Goal: Task Accomplishment & Management: Manage account settings

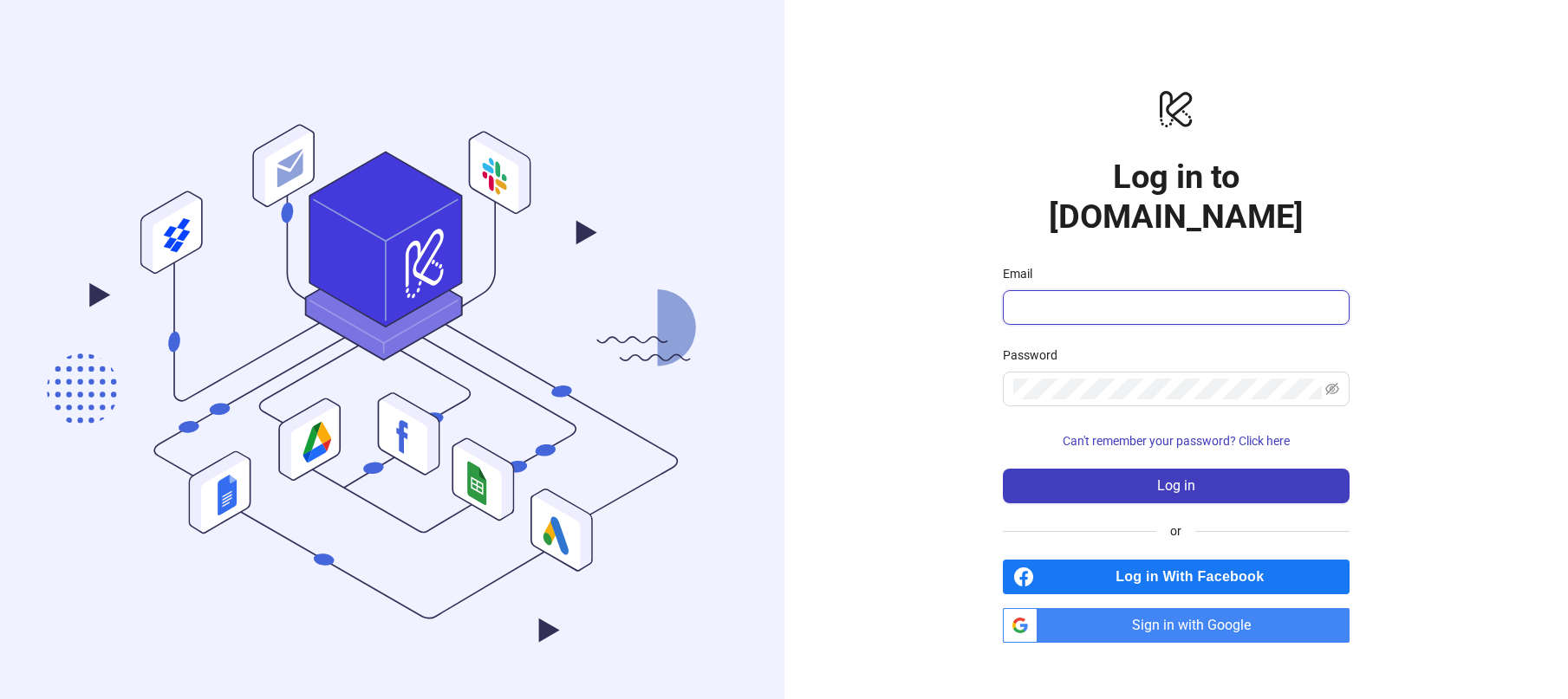
click at [1081, 297] on input "Email" at bounding box center [1175, 308] width 323 height 21
click at [1068, 609] on span "Sign in with Google" at bounding box center [1197, 625] width 305 height 34
click at [1183, 609] on span "Sign in with Google" at bounding box center [1197, 625] width 305 height 34
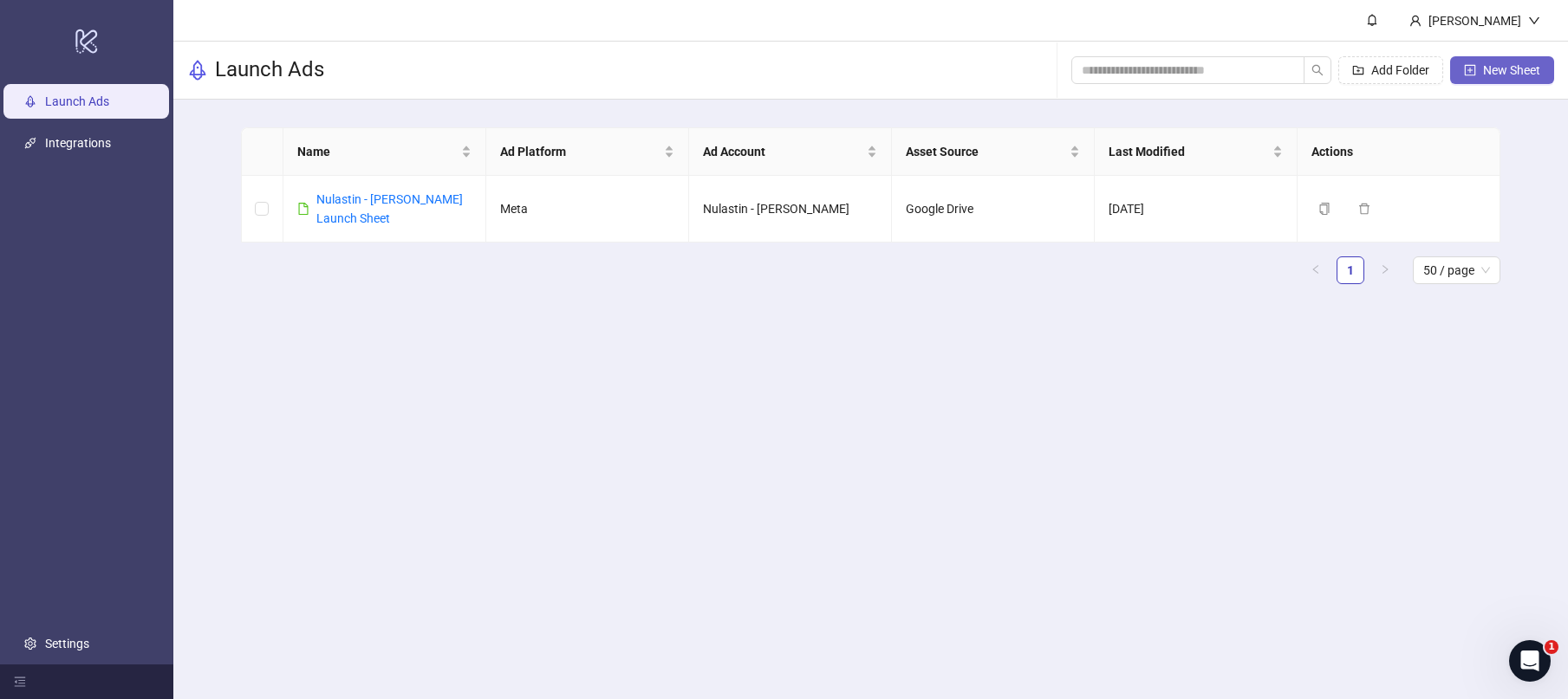
click at [1530, 72] on span "New Sheet" at bounding box center [1511, 70] width 57 height 14
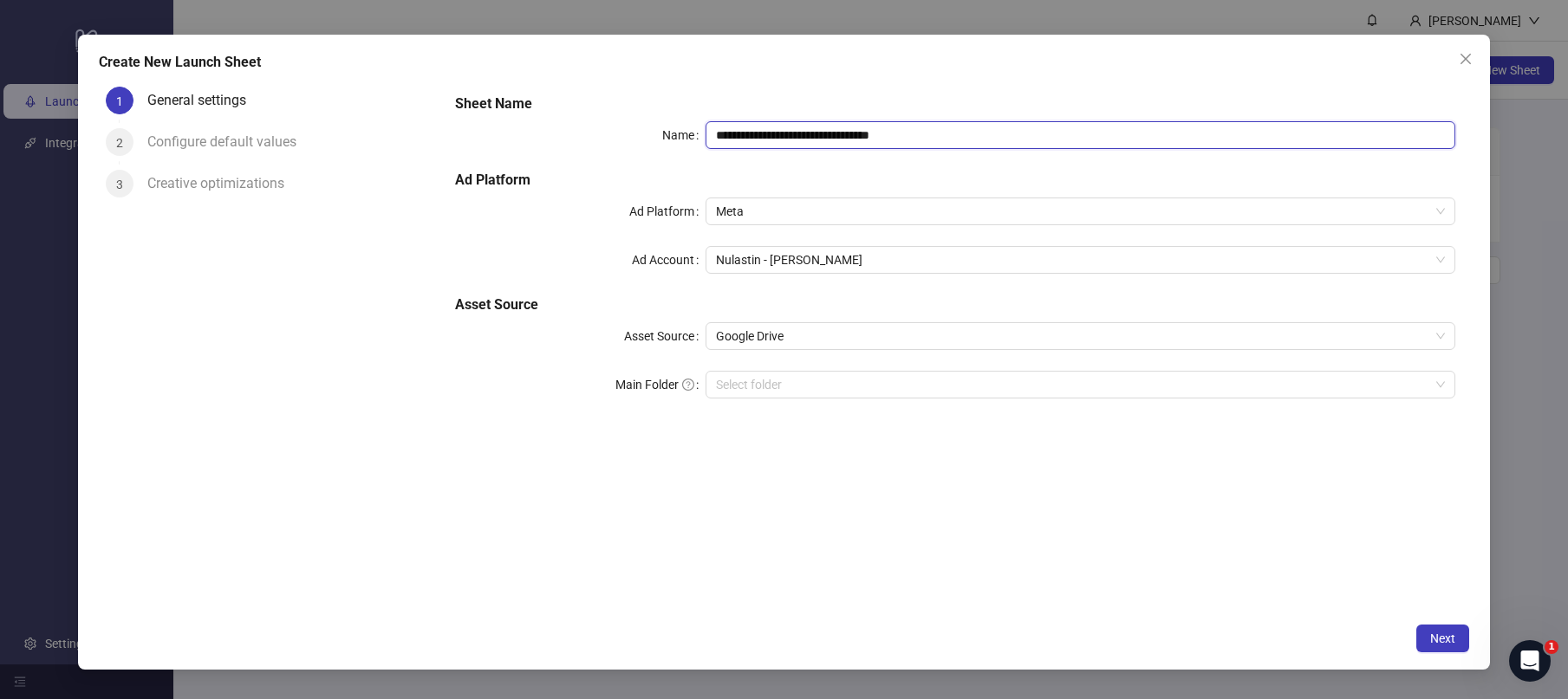
click at [910, 135] on input "**********" at bounding box center [1080, 135] width 750 height 28
click at [854, 247] on span "Nulastin - [PERSON_NAME]" at bounding box center [1080, 260] width 729 height 26
type input "**********"
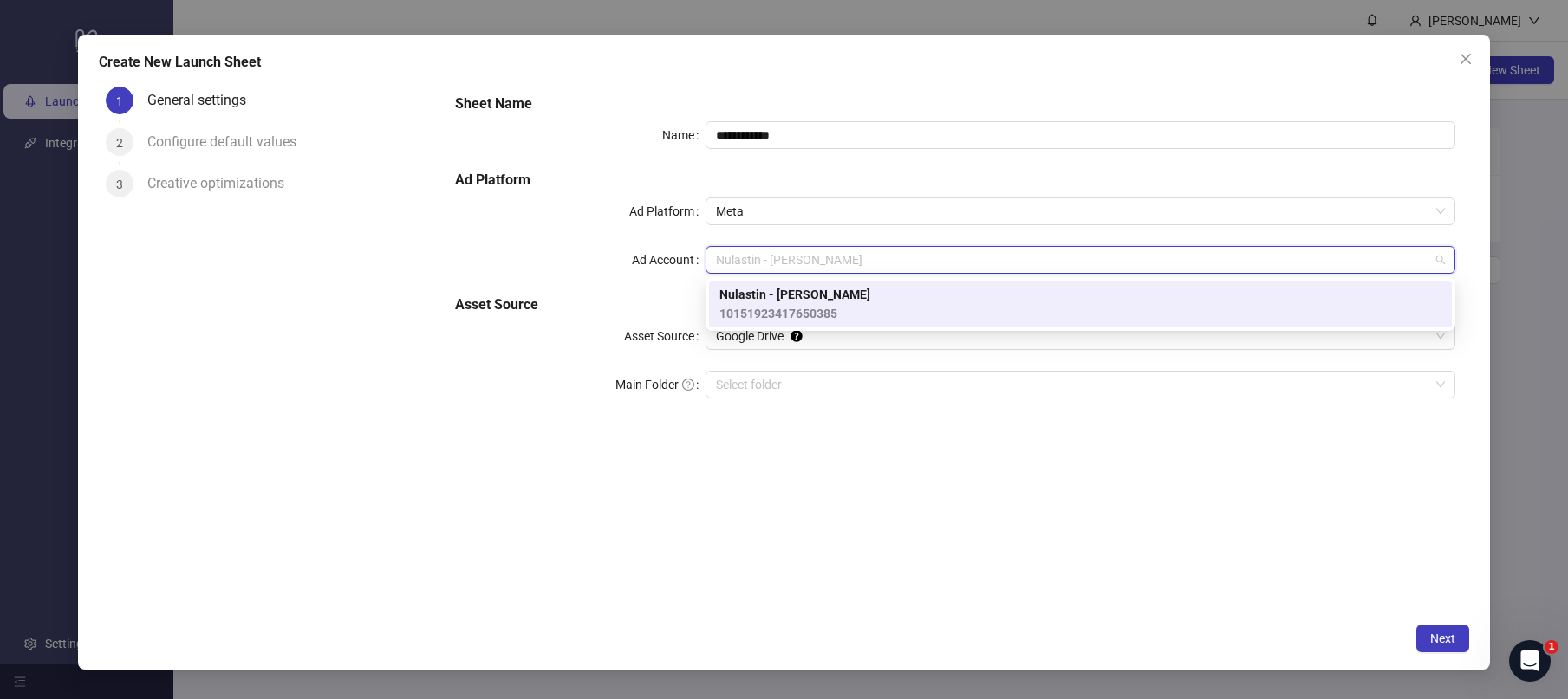
click at [583, 282] on div "**********" at bounding box center [955, 256] width 1013 height 340
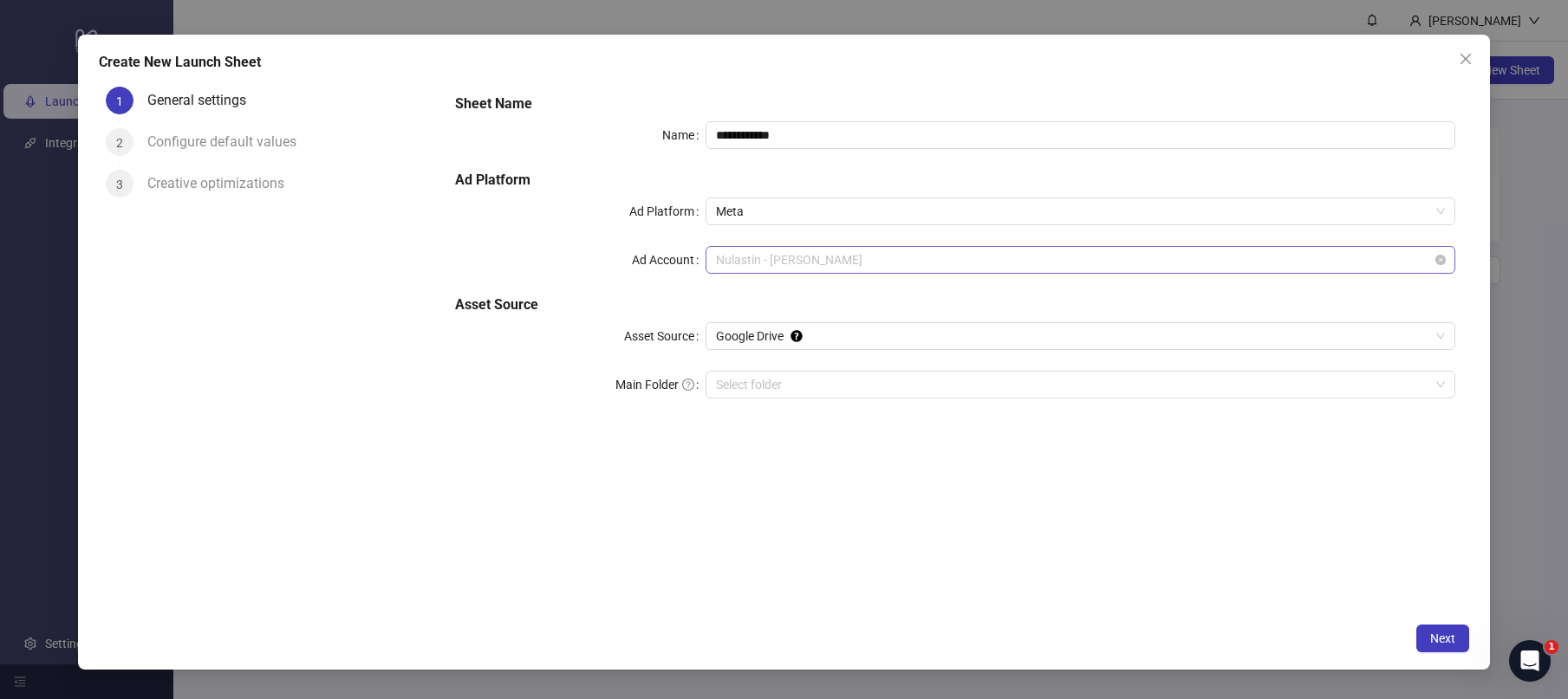
click at [809, 255] on span "Nulastin - [PERSON_NAME]" at bounding box center [1080, 260] width 729 height 26
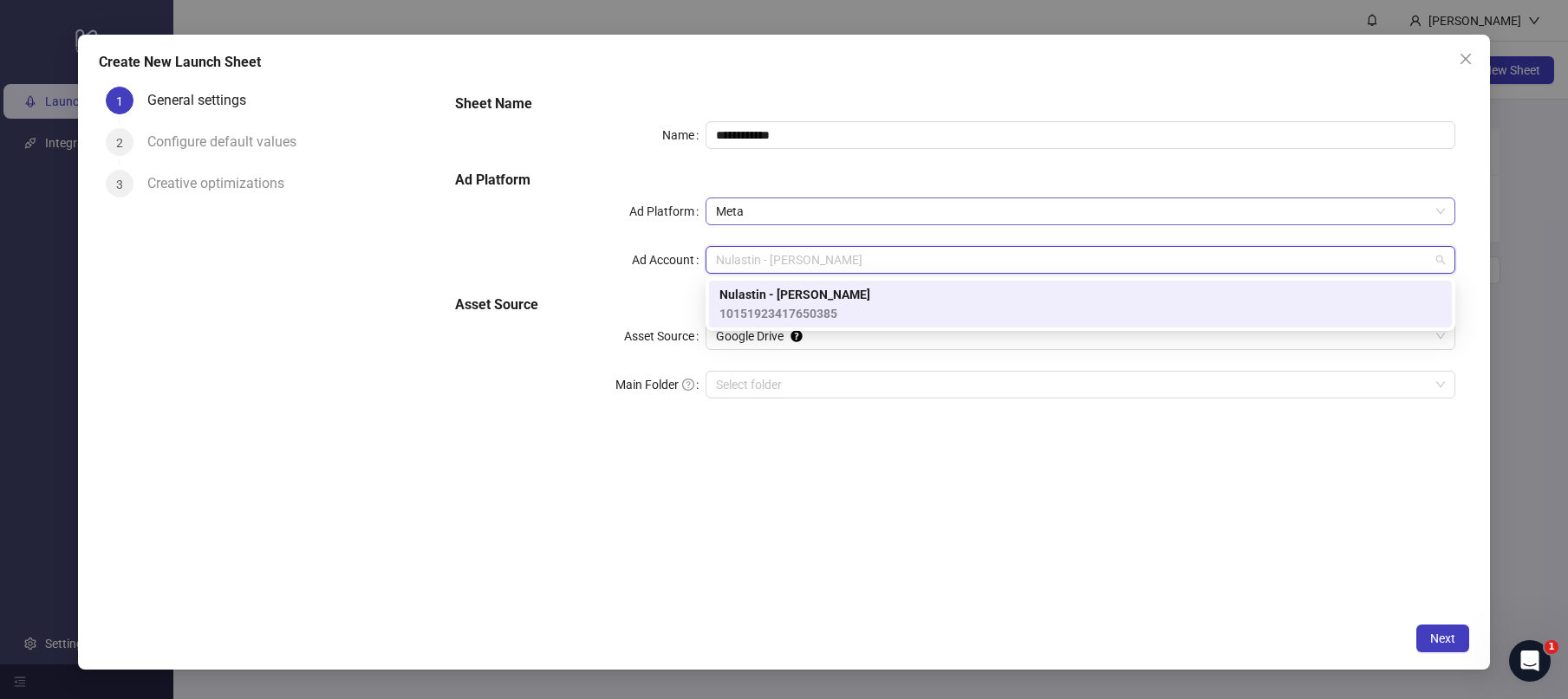
click at [796, 204] on span "Meta" at bounding box center [1080, 212] width 729 height 26
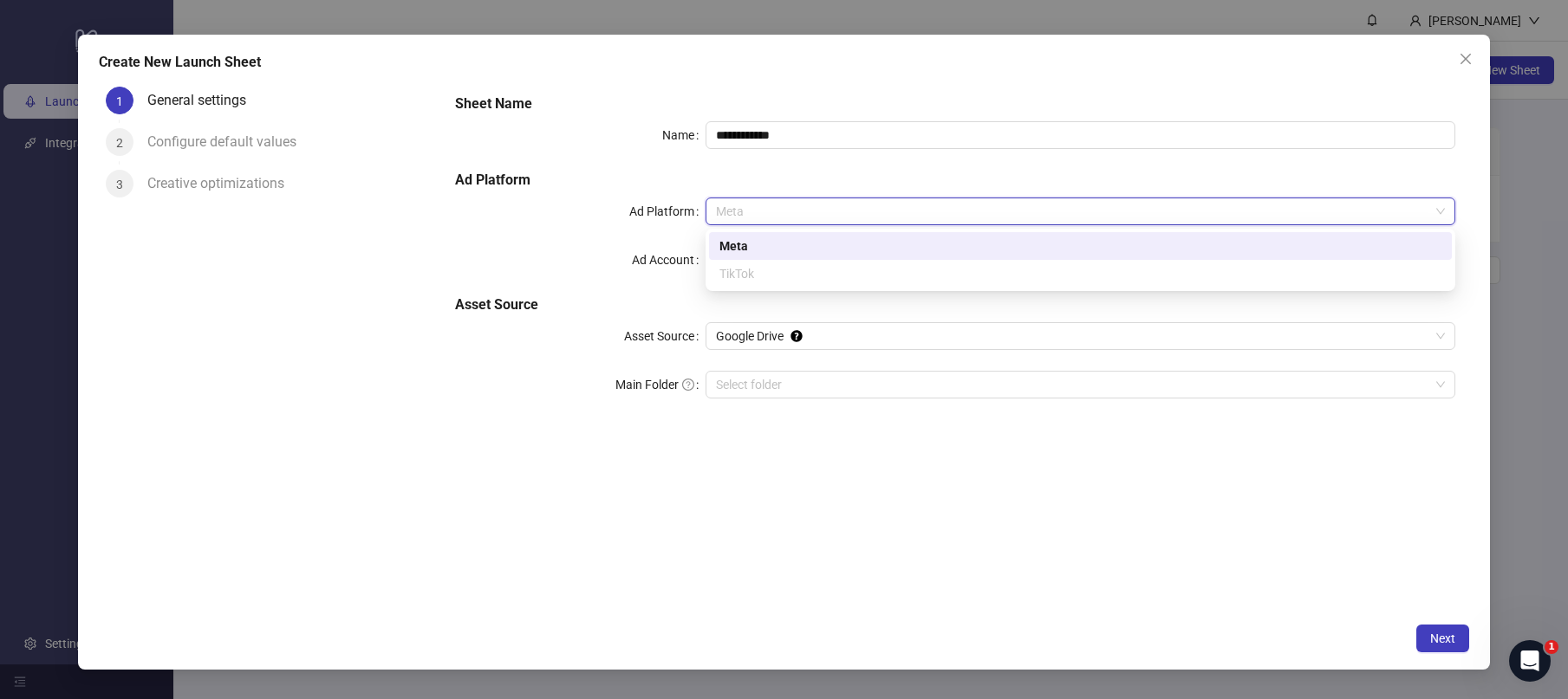
click at [790, 260] on div "TikTok" at bounding box center [1080, 274] width 743 height 28
click at [773, 244] on div "Meta" at bounding box center [1080, 246] width 722 height 19
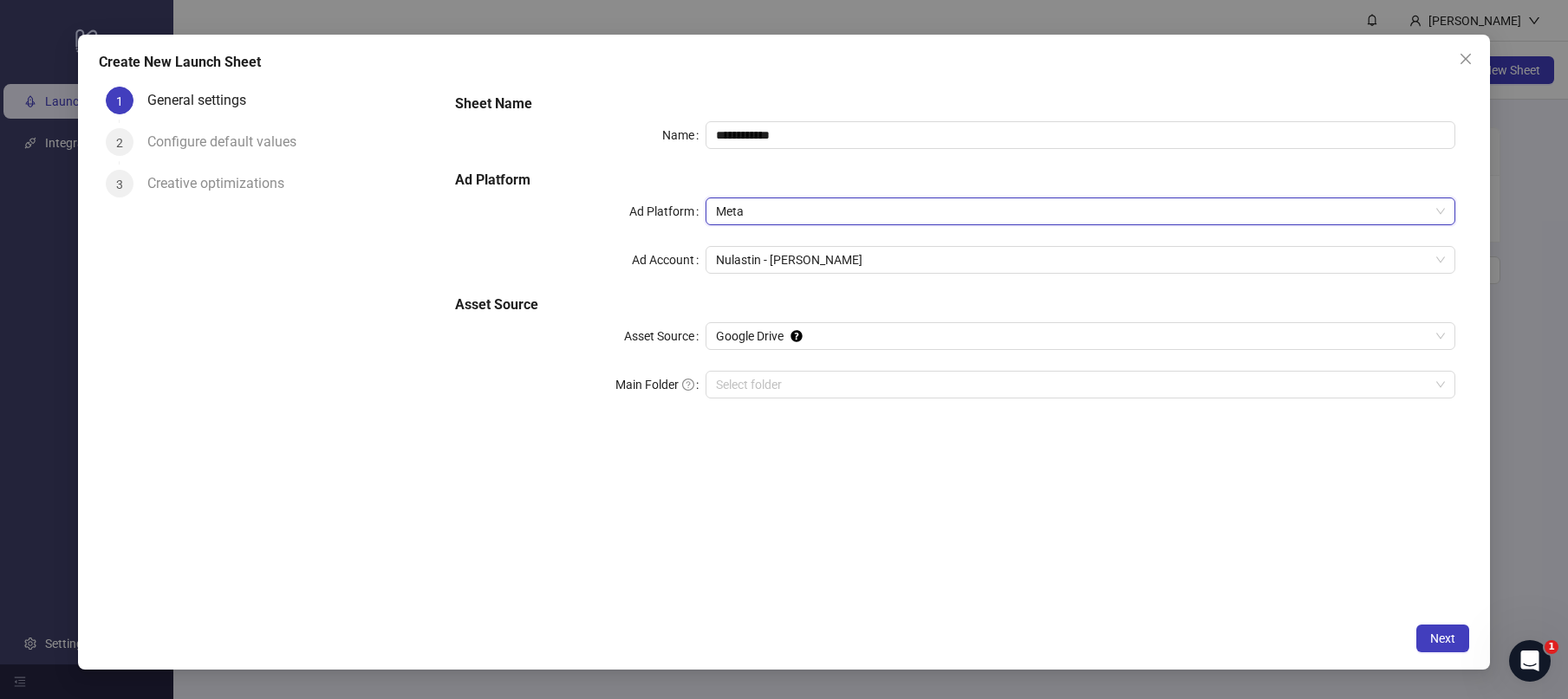
click at [681, 259] on label "Ad Account" at bounding box center [668, 260] width 74 height 28
click at [716, 259] on input "Ad Account" at bounding box center [1072, 260] width 713 height 26
click at [819, 262] on span "Nulastin - [PERSON_NAME]" at bounding box center [1080, 260] width 729 height 26
click at [408, 15] on div "**********" at bounding box center [784, 350] width 1568 height 699
click at [1466, 57] on icon "close" at bounding box center [1465, 59] width 10 height 10
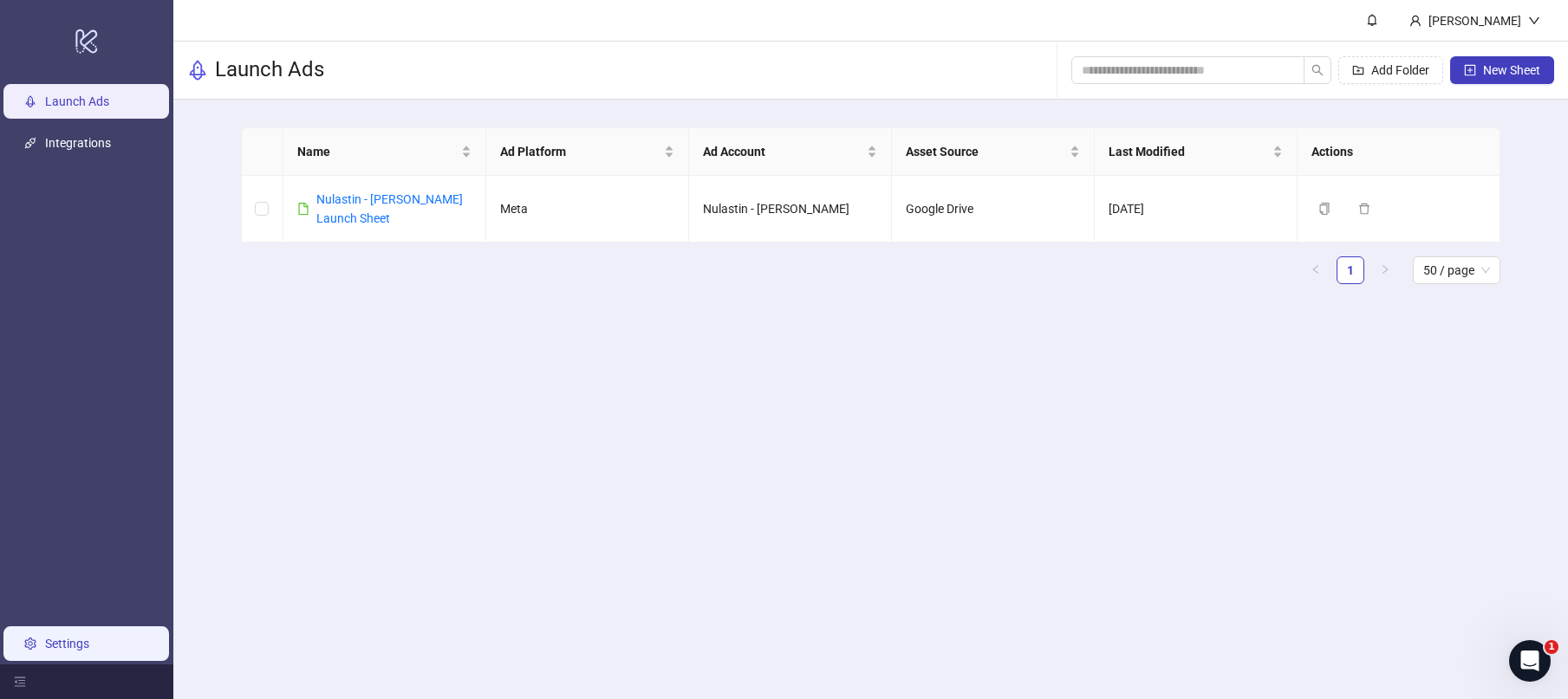
click at [83, 649] on link "Settings" at bounding box center [66, 644] width 44 height 14
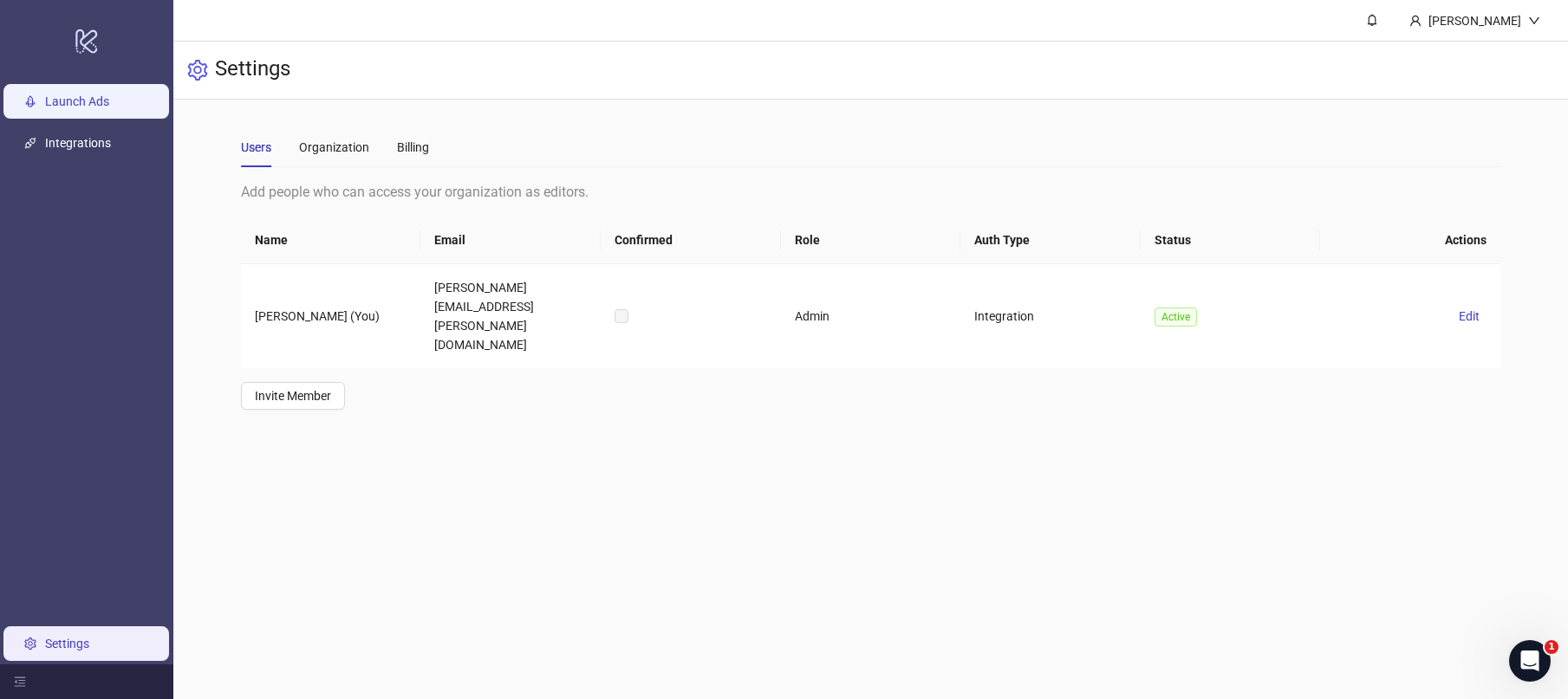
click at [89, 105] on link "Launch Ads" at bounding box center [76, 102] width 64 height 14
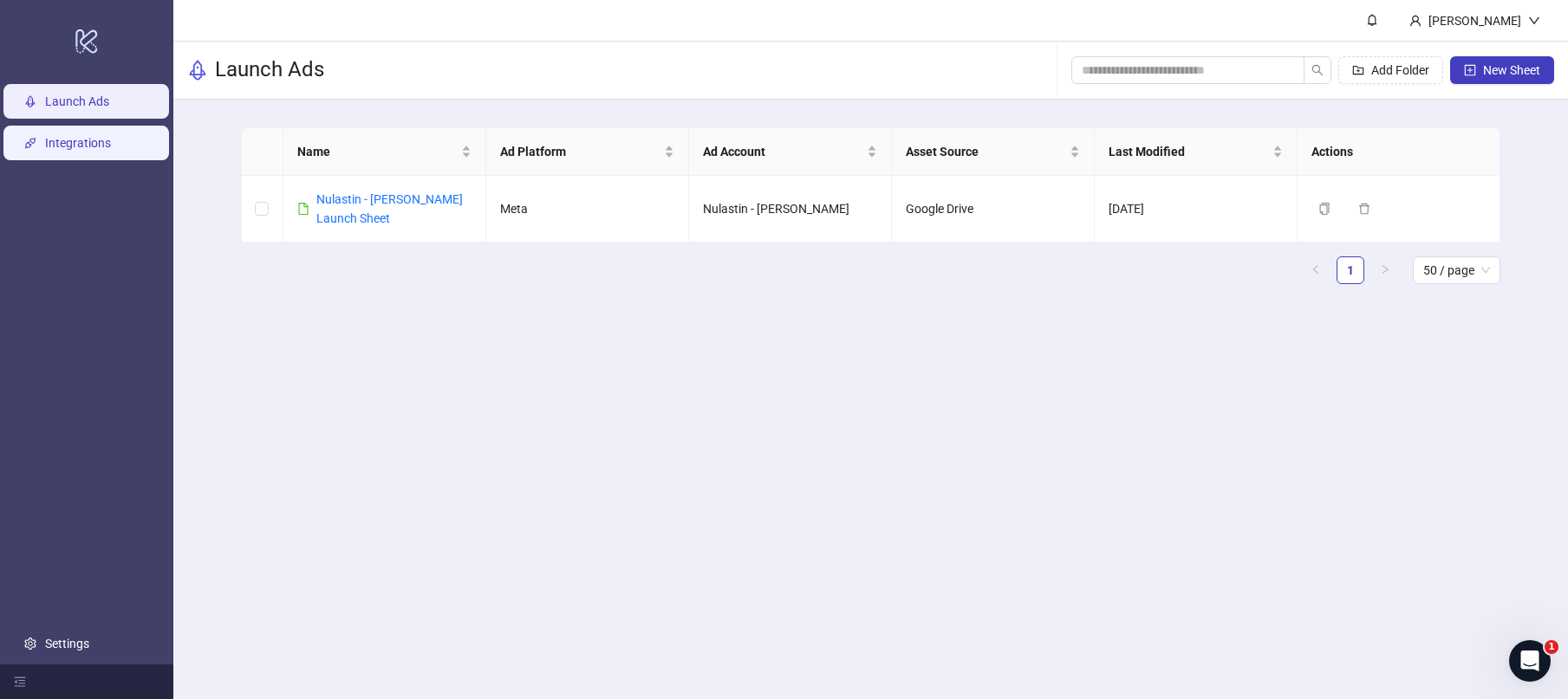
click at [111, 149] on link "Integrations" at bounding box center [77, 144] width 66 height 14
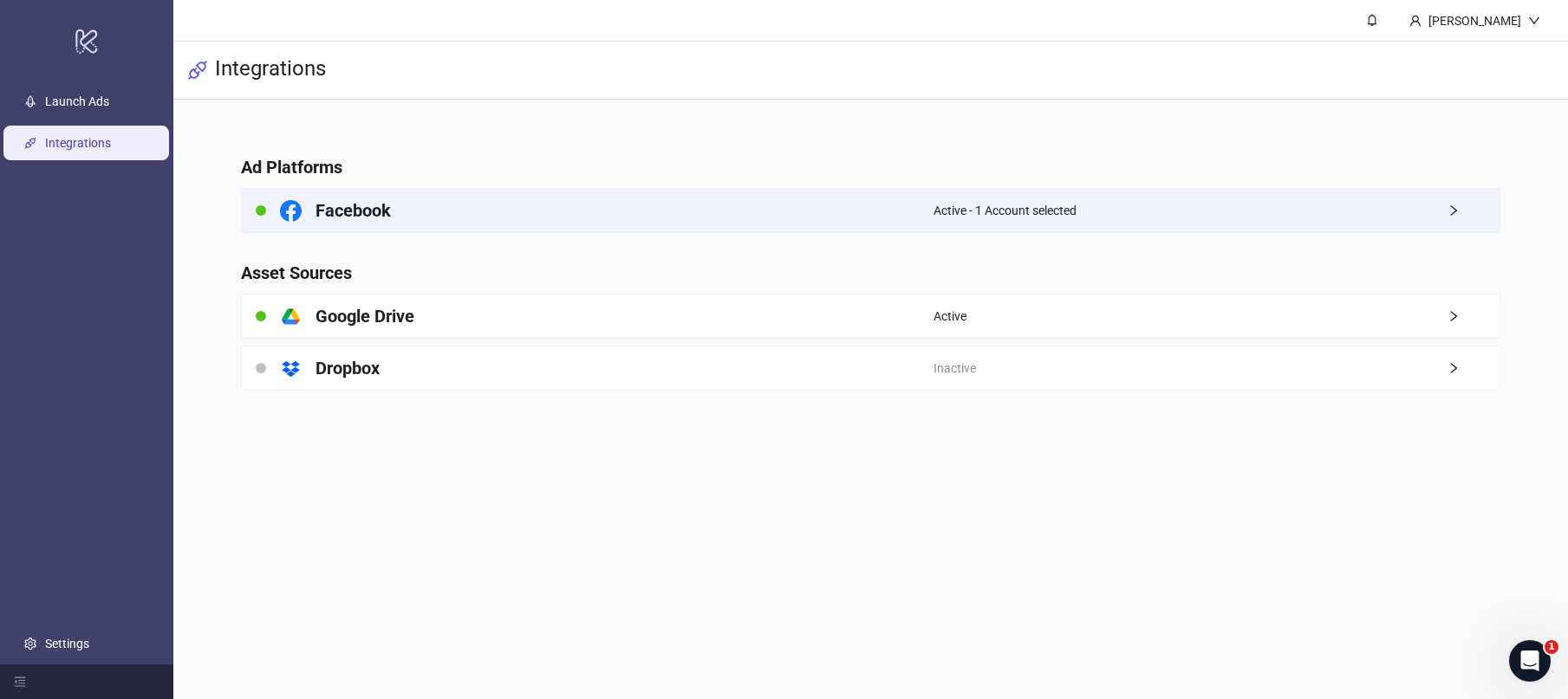
click at [436, 223] on div "Facebook" at bounding box center [587, 211] width 692 height 43
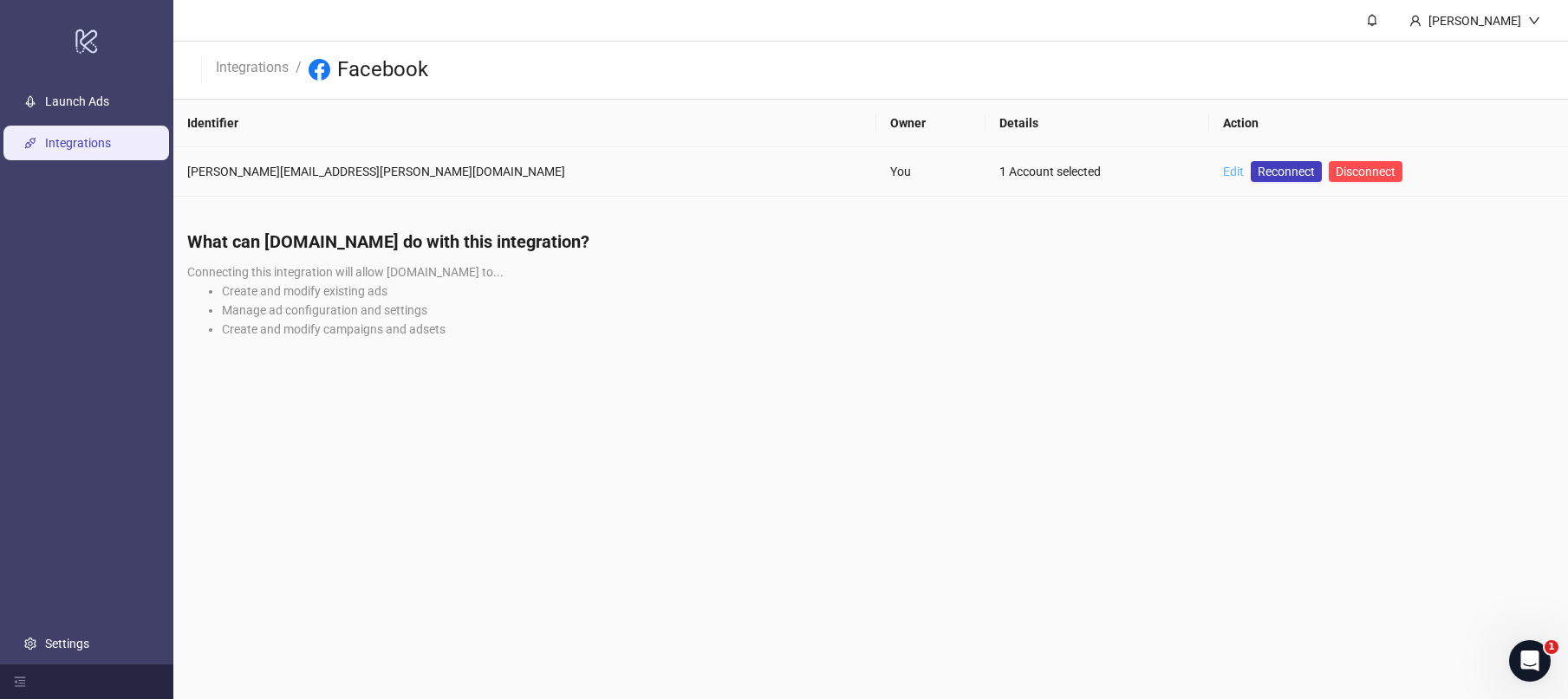
click at [1223, 170] on link "Edit" at bounding box center [1233, 171] width 21 height 14
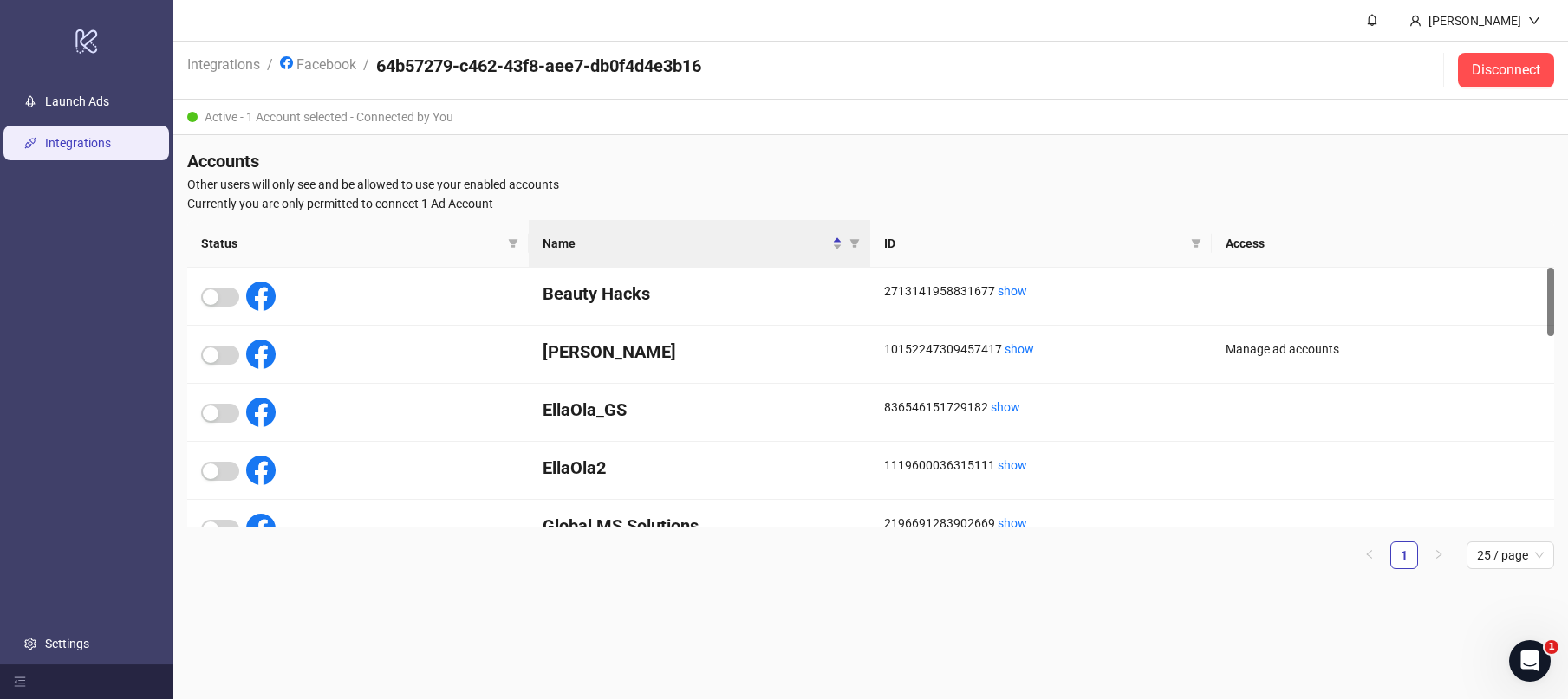
click at [393, 109] on div "Active - 1 Account selected - Connected by You" at bounding box center [871, 117] width 1395 height 35
click at [511, 243] on icon "filter" at bounding box center [513, 243] width 10 height 10
click at [858, 245] on icon "filter" at bounding box center [854, 243] width 10 height 10
click at [808, 283] on input "text" at bounding box center [792, 274] width 143 height 28
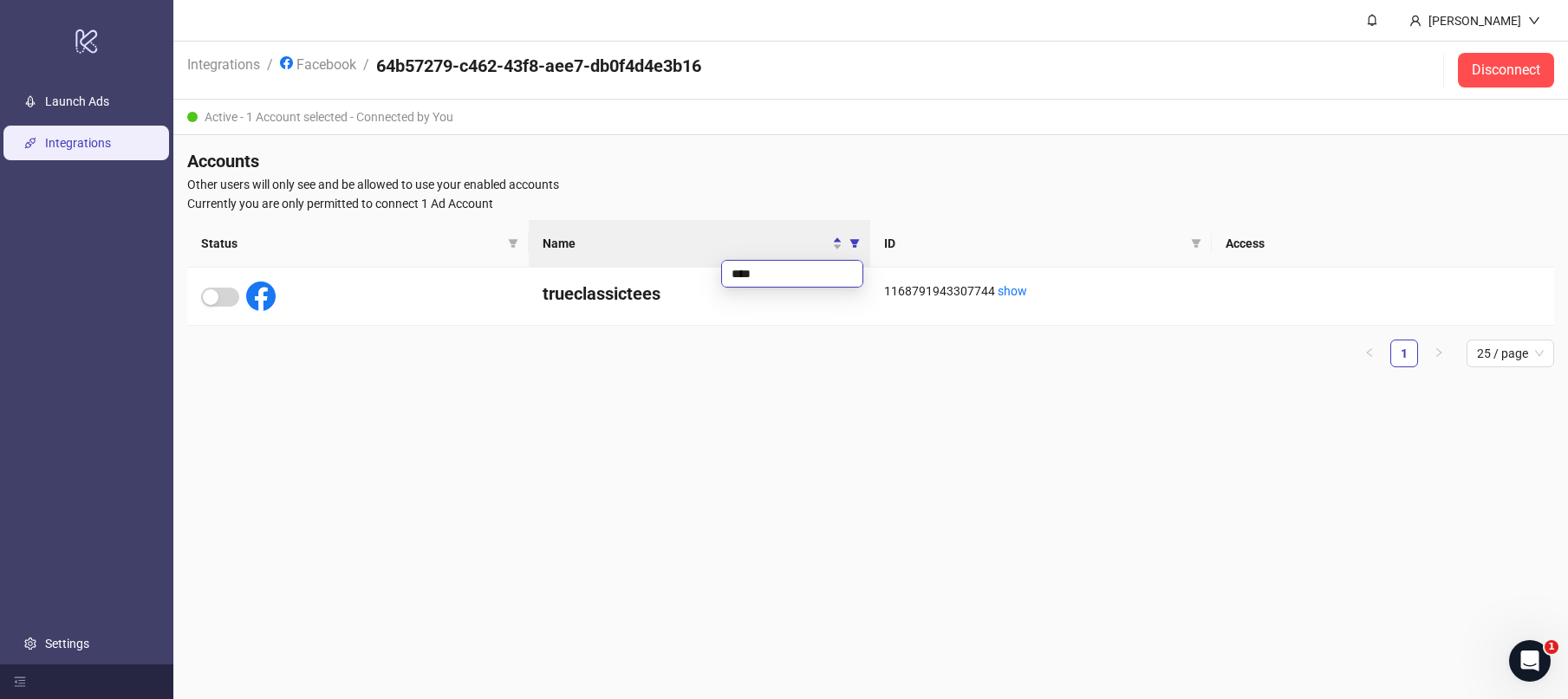
type input "****"
click at [491, 443] on main "Bryan Cano Integrations / Facebook / 64b57279-c462-43f8-aee7-db0f4d4e3b16 Disco…" at bounding box center [871, 350] width 1395 height 699
click at [59, 637] on link "Settings" at bounding box center [66, 644] width 44 height 14
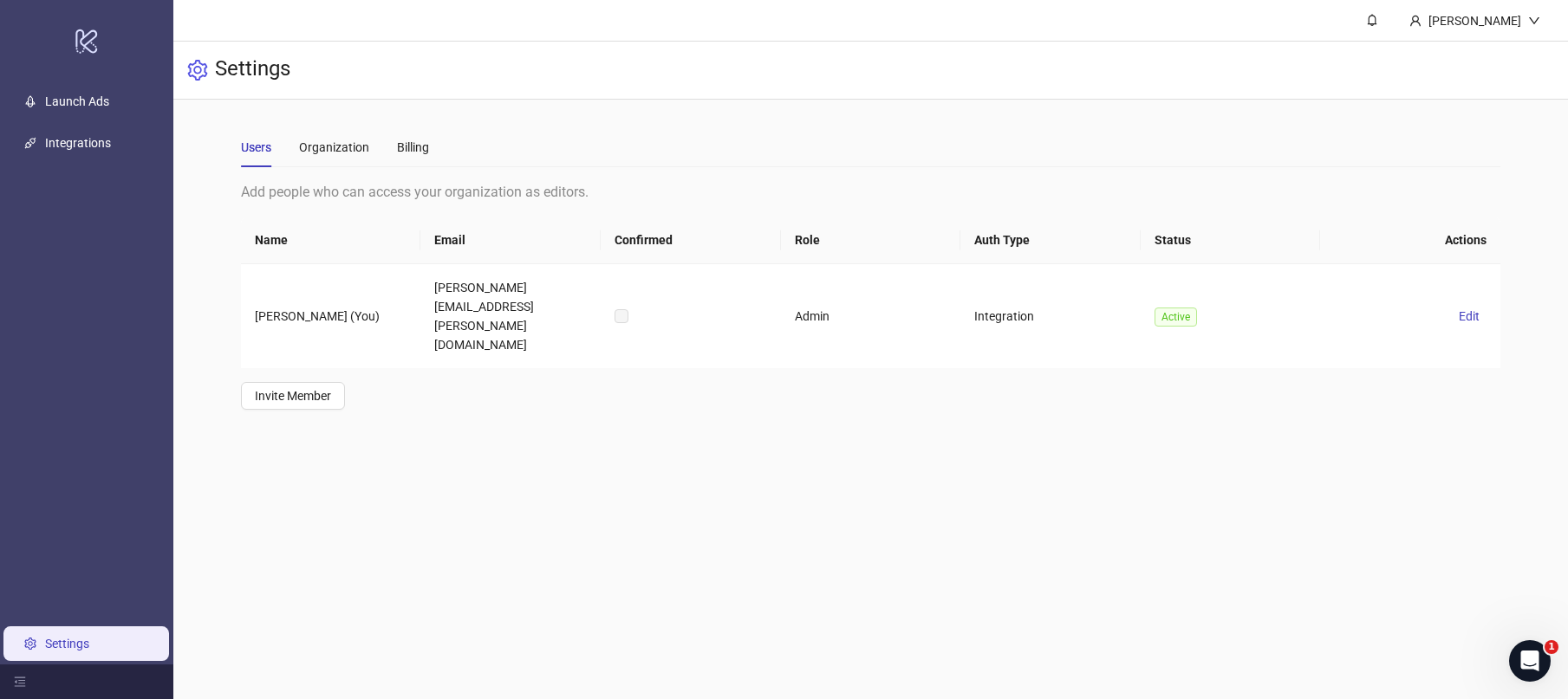
click at [446, 146] on div "Users Organization Billing" at bounding box center [871, 147] width 1259 height 40
click at [423, 150] on div "Billing" at bounding box center [413, 147] width 32 height 19
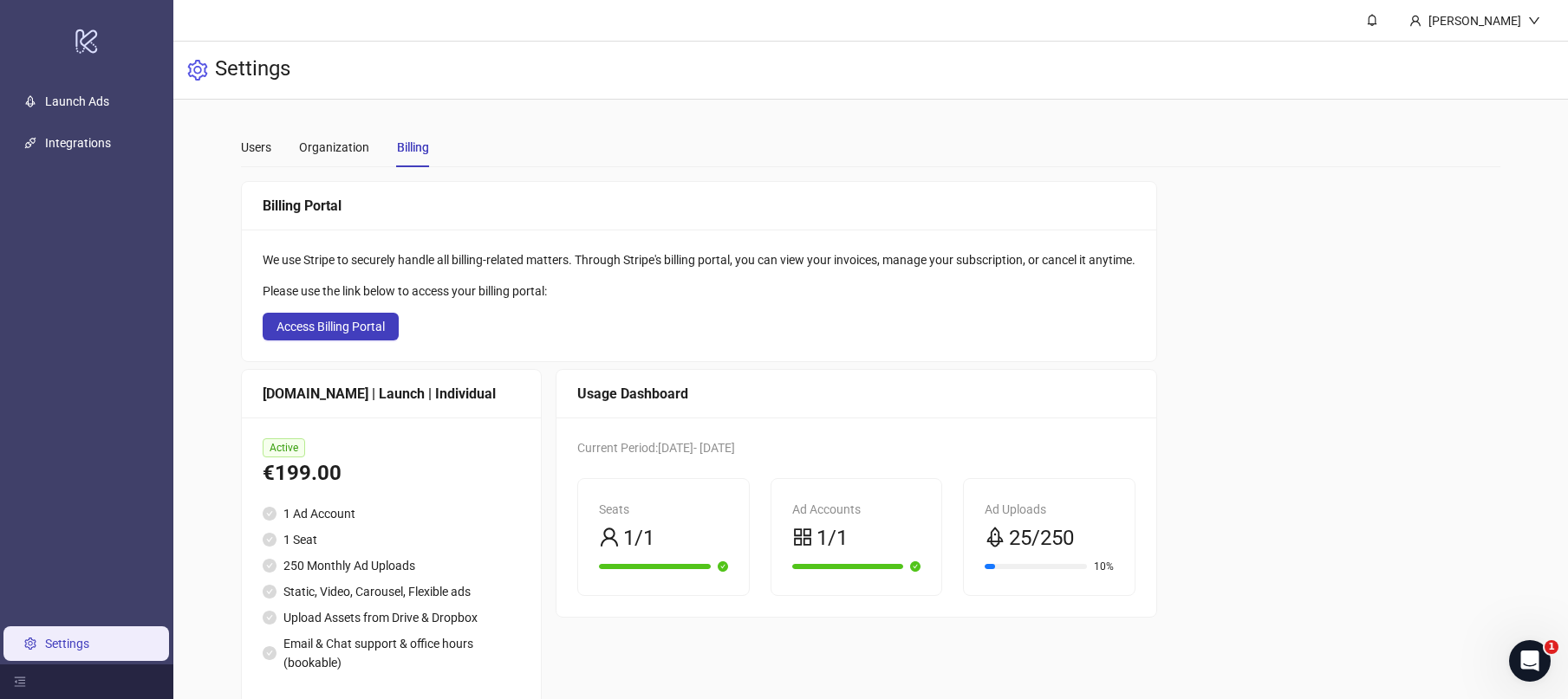
scroll to position [43, 0]
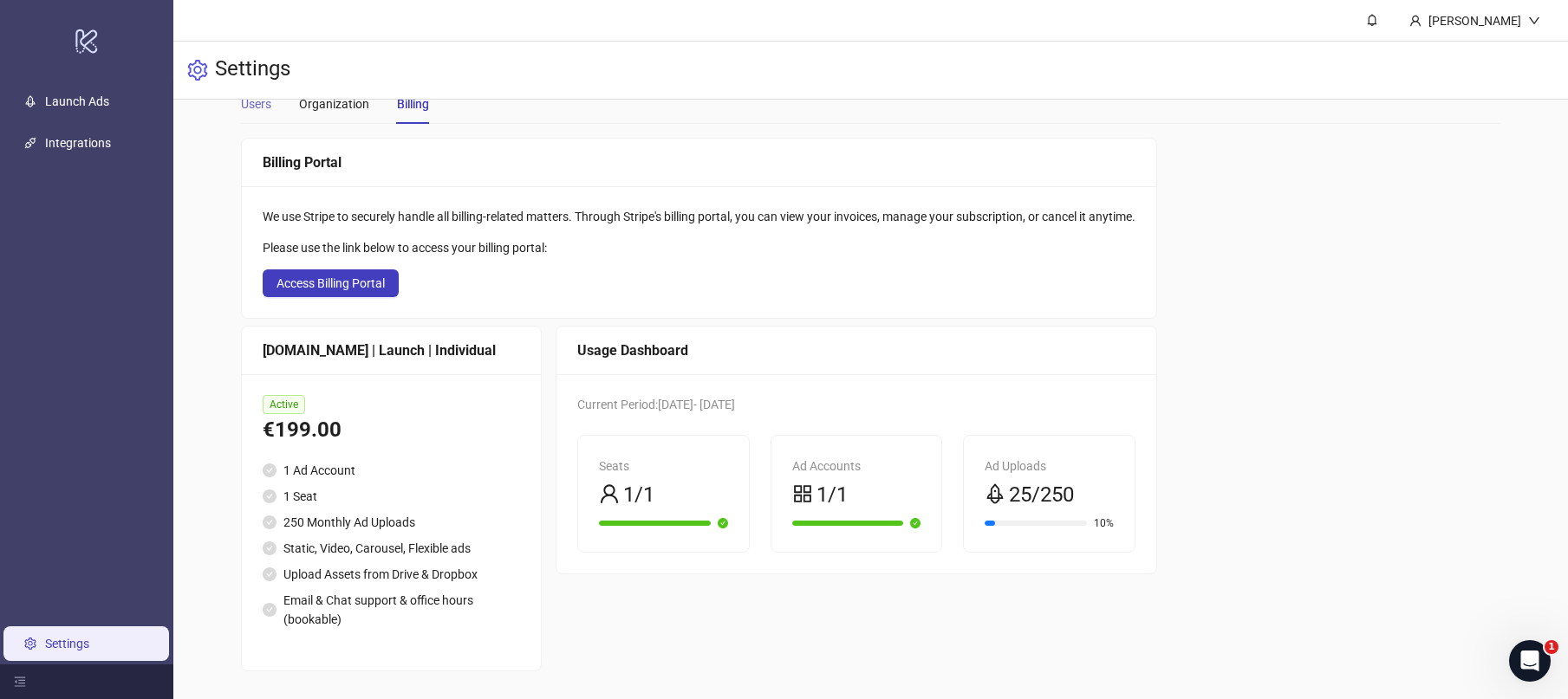
click at [260, 115] on div "Users" at bounding box center [256, 103] width 31 height 40
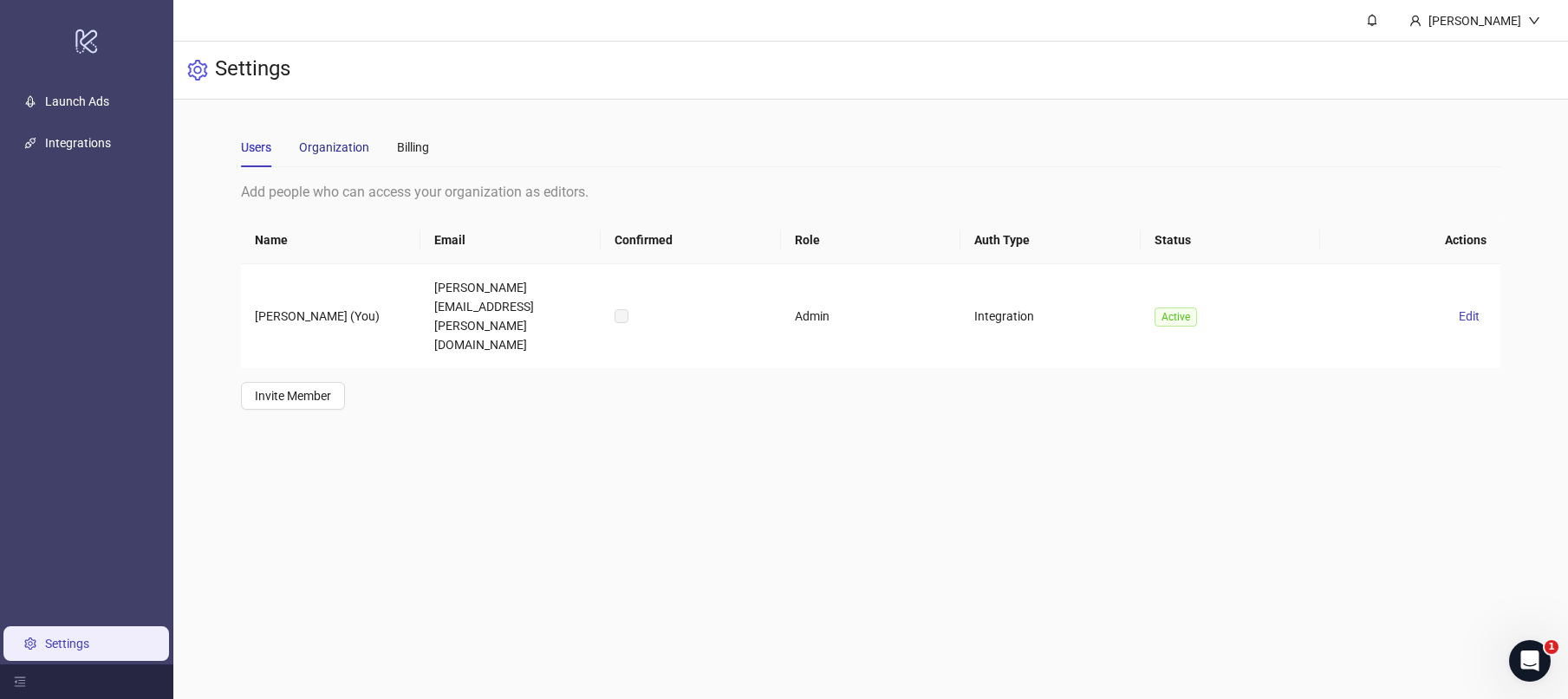
click at [329, 154] on div "Organization" at bounding box center [334, 147] width 70 height 19
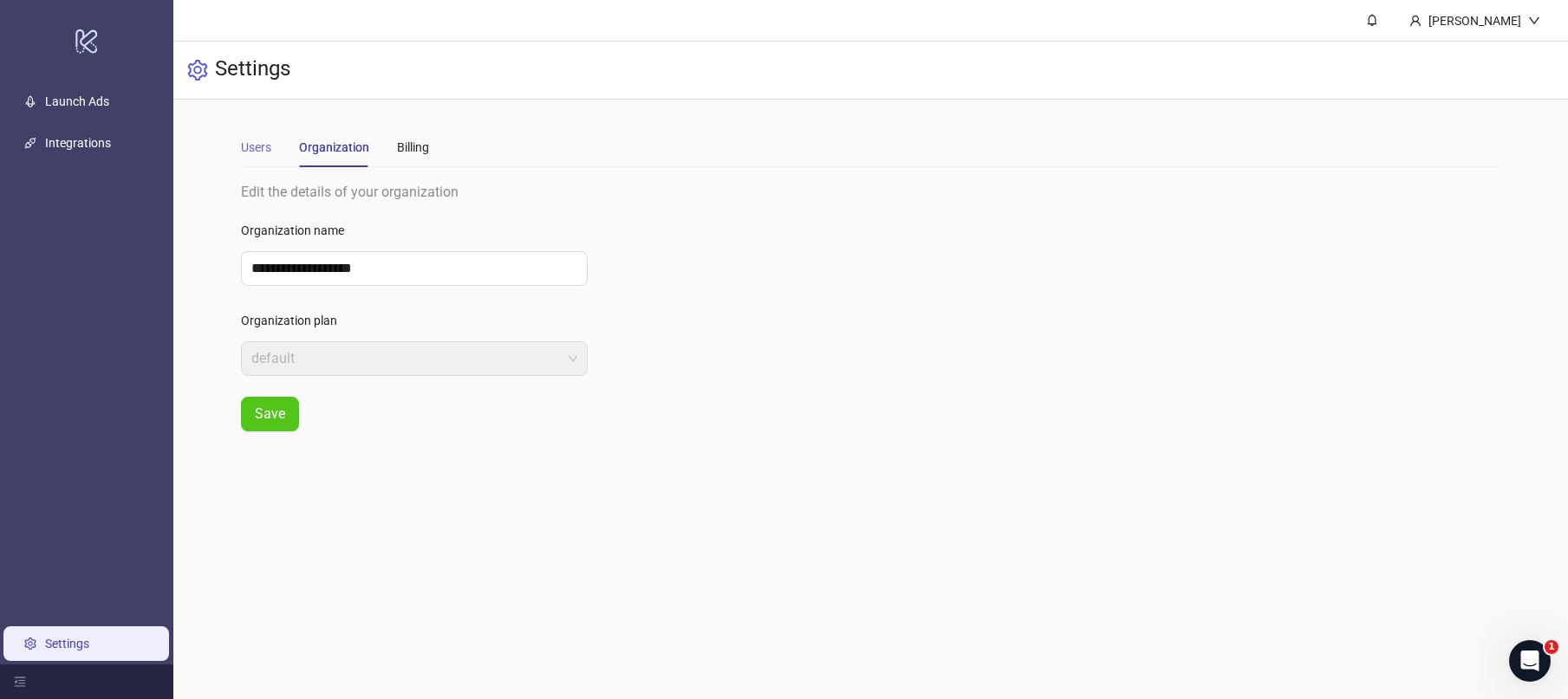
click at [268, 158] on div "Users" at bounding box center [256, 147] width 31 height 40
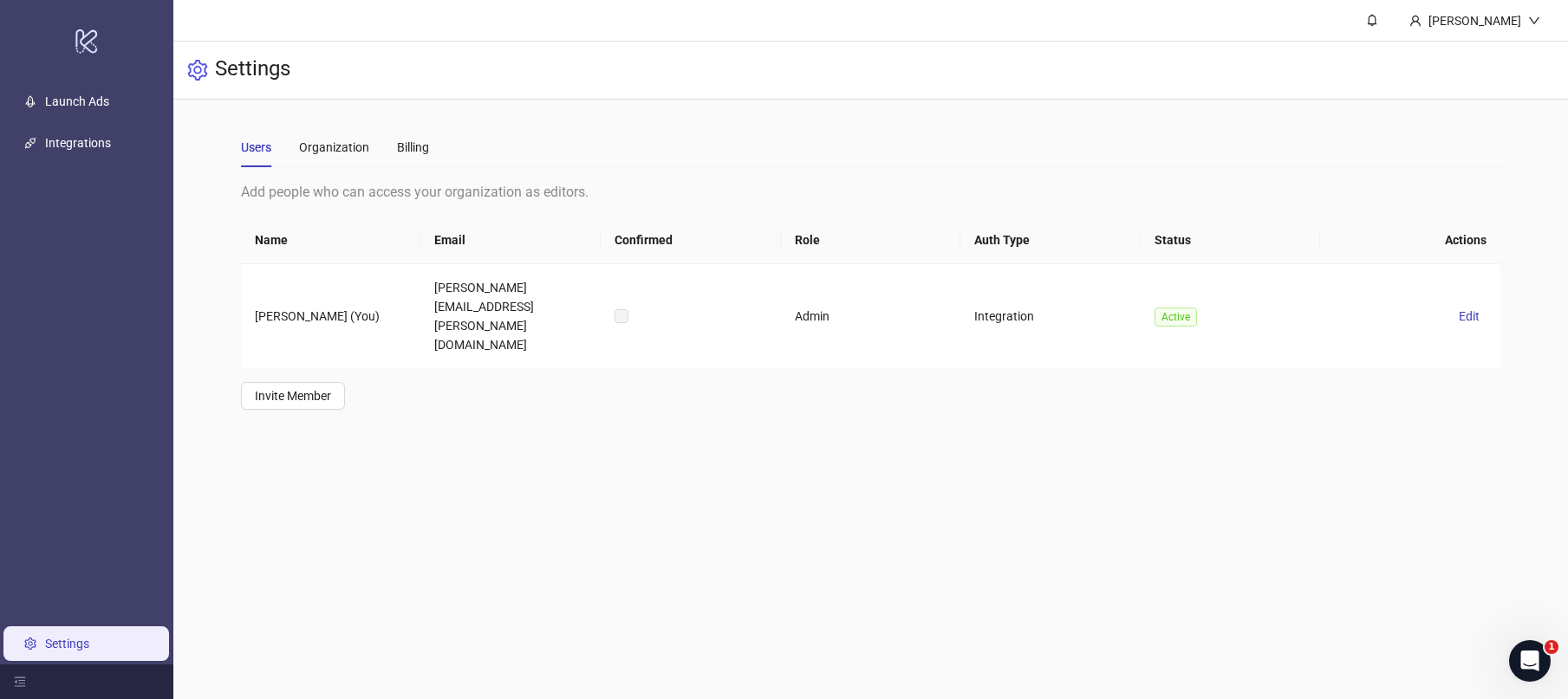
click at [438, 144] on div "Users Organization Billing" at bounding box center [871, 147] width 1259 height 40
click at [88, 642] on link "Settings" at bounding box center [66, 644] width 44 height 14
click at [342, 147] on div "Organization" at bounding box center [334, 147] width 70 height 19
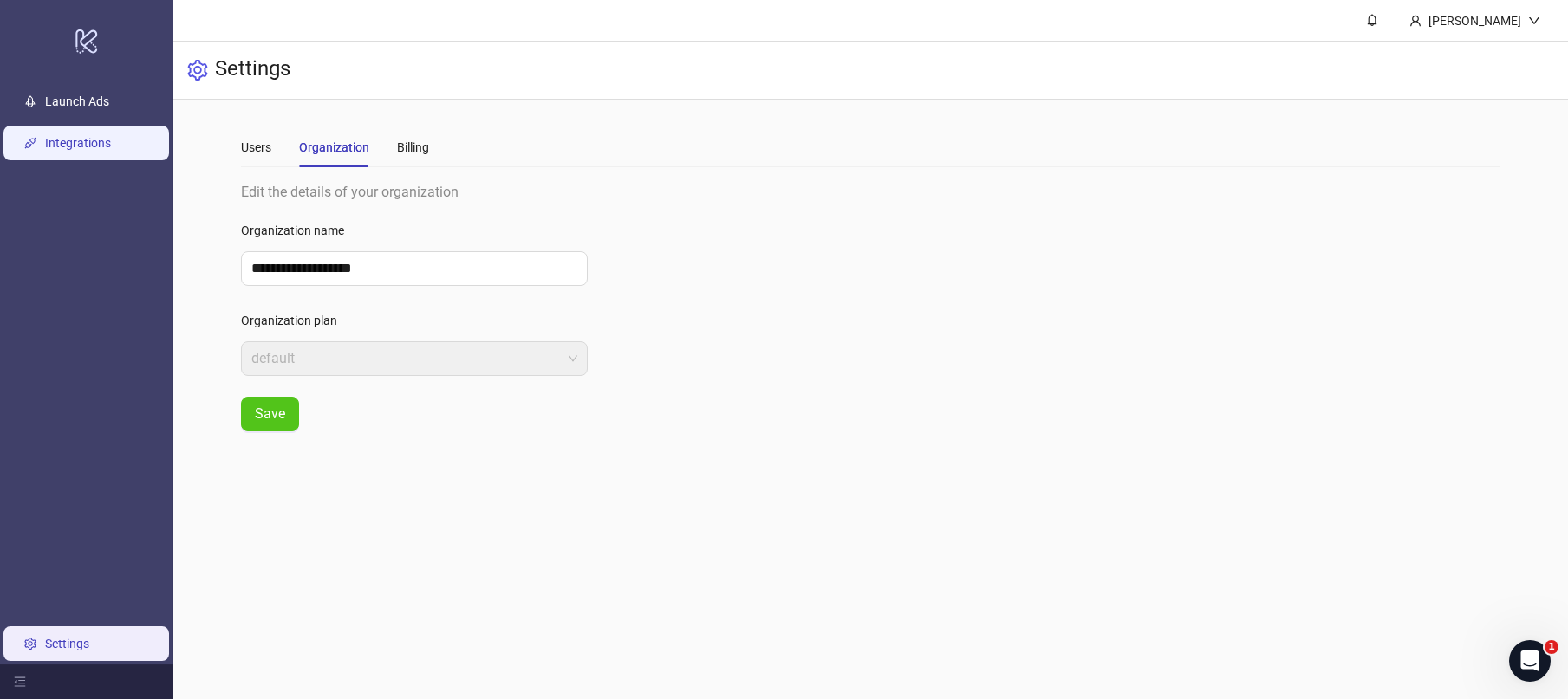
click at [45, 149] on link "Integrations" at bounding box center [77, 144] width 66 height 14
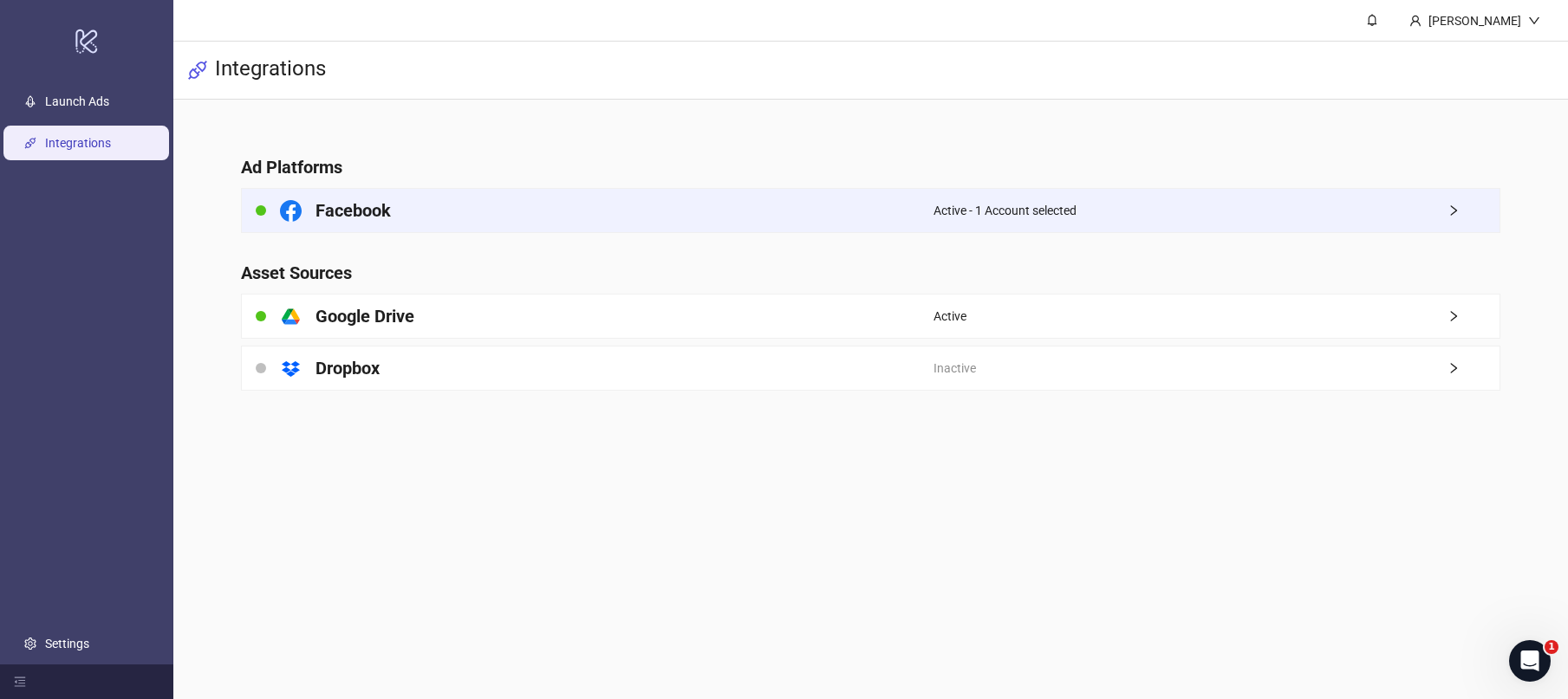
click at [443, 206] on div "Facebook" at bounding box center [587, 211] width 692 height 43
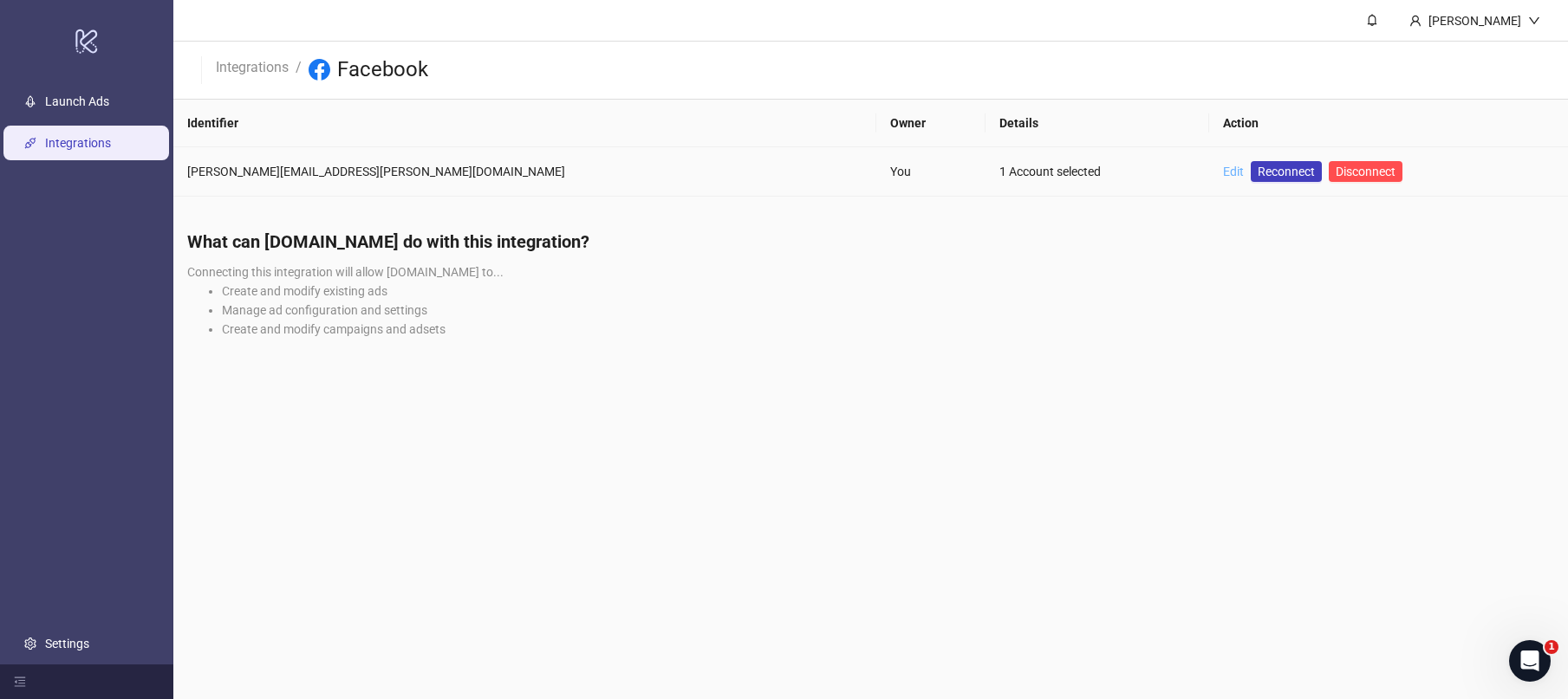
click at [1223, 173] on link "Edit" at bounding box center [1233, 171] width 21 height 14
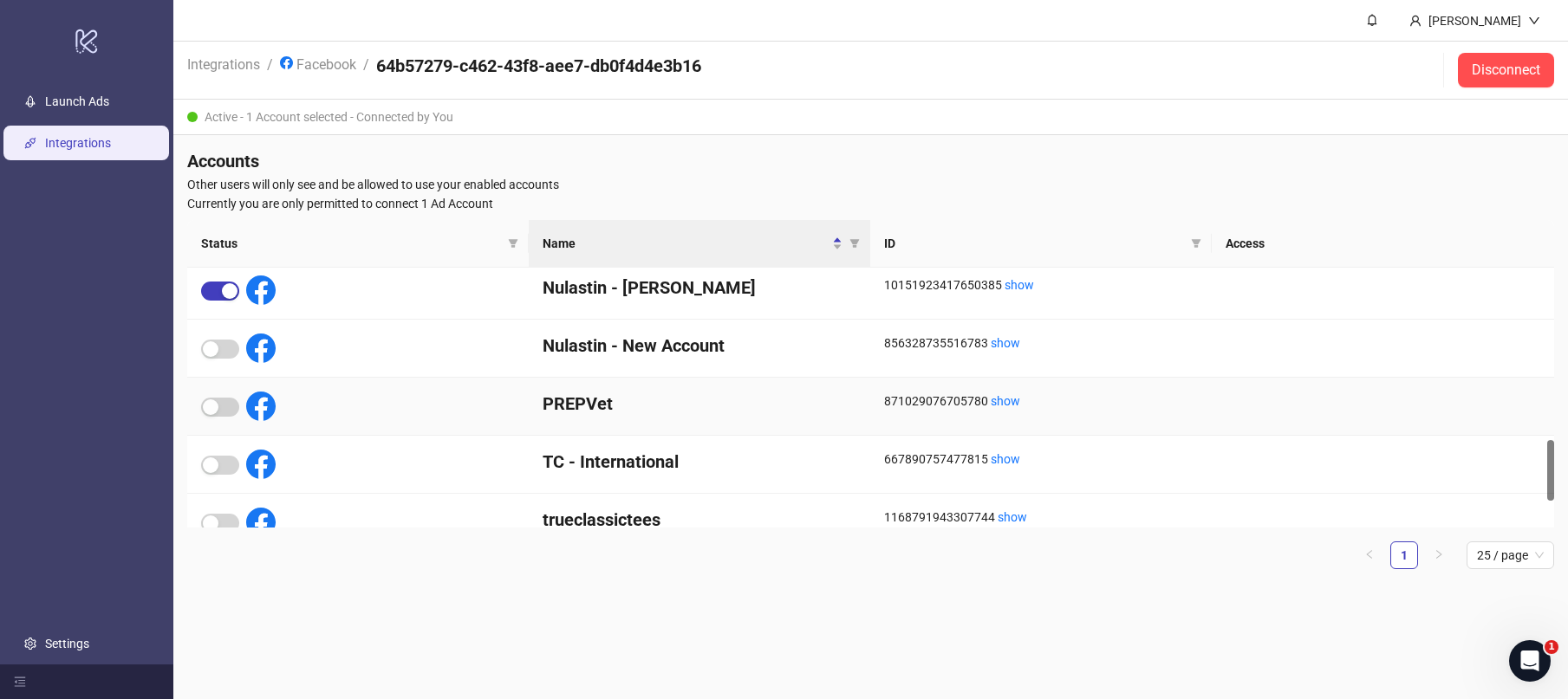
scroll to position [713, 0]
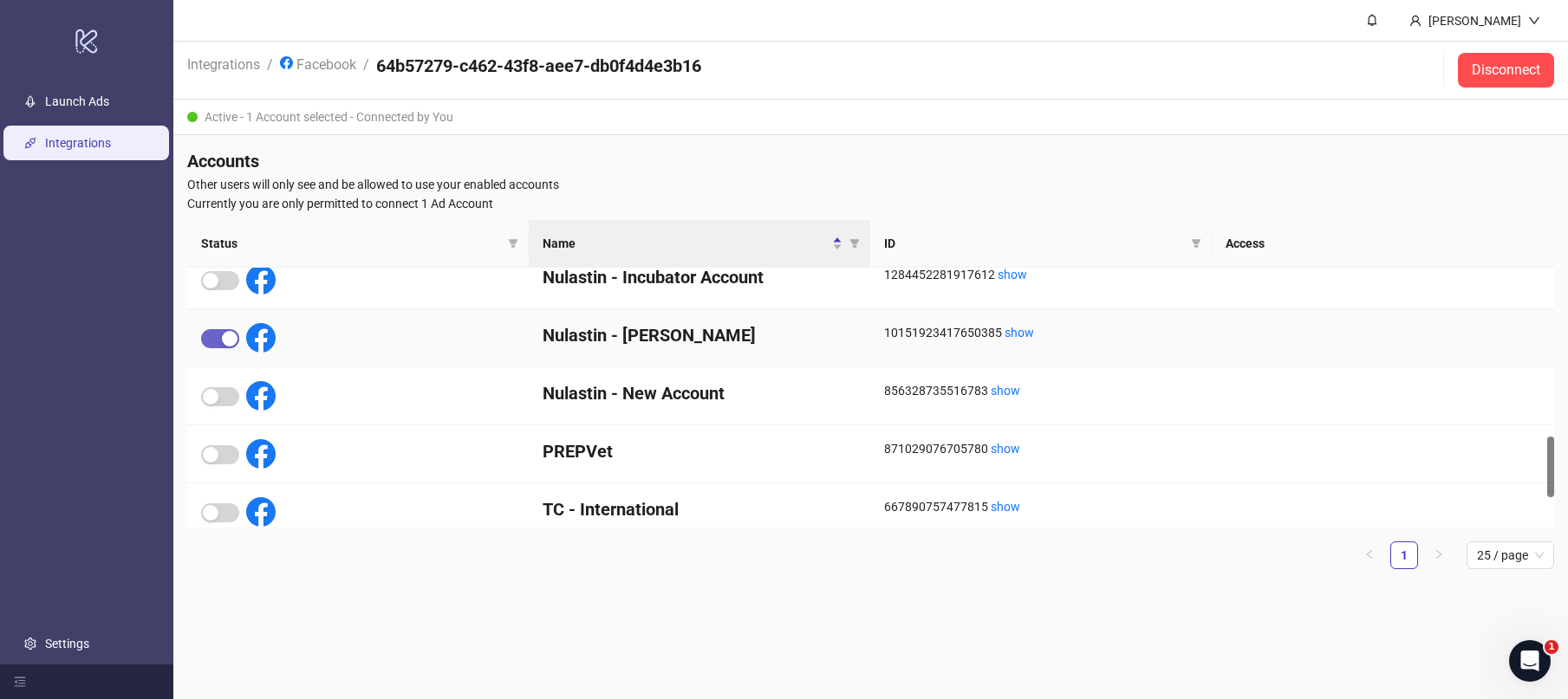
click at [222, 340] on div "button" at bounding box center [229, 338] width 16 height 16
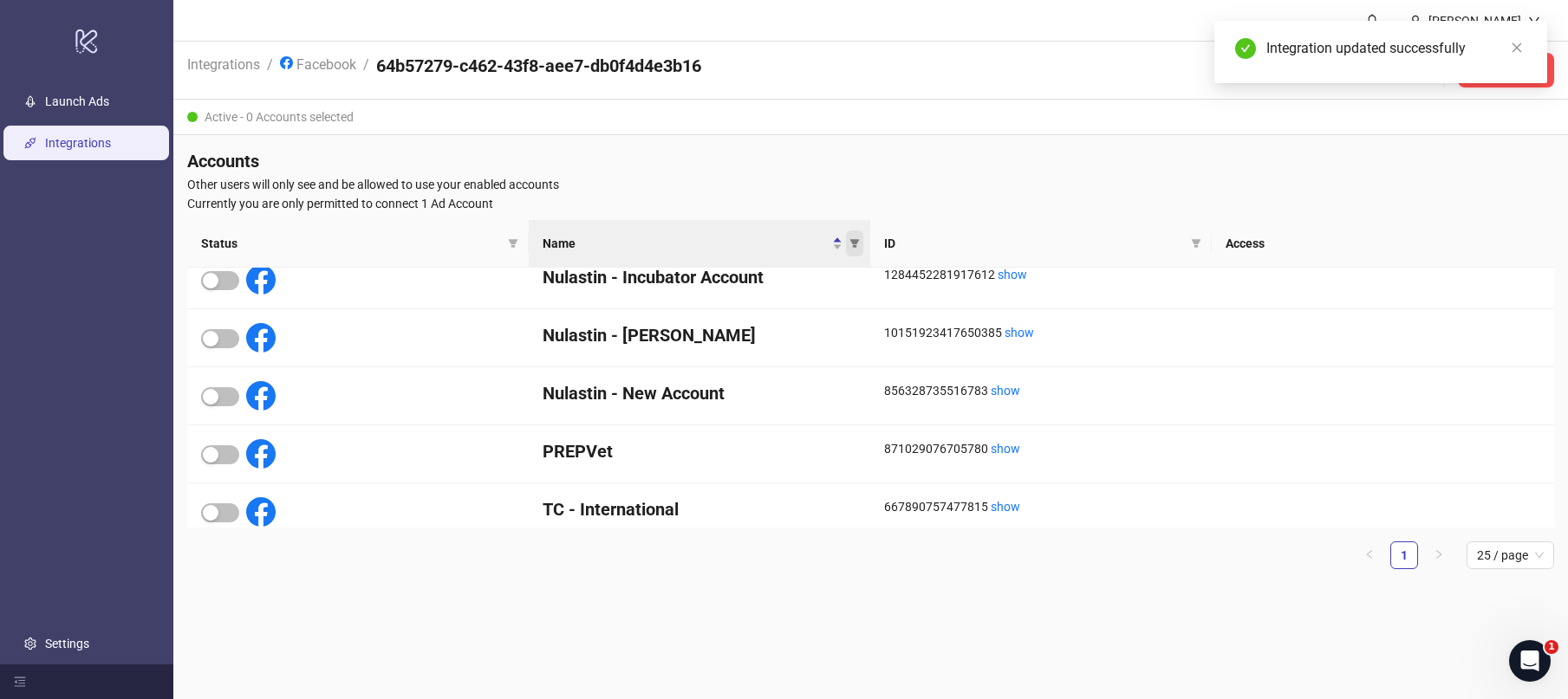
click at [855, 241] on icon "filter" at bounding box center [855, 243] width 9 height 8
click at [824, 269] on input "text" at bounding box center [792, 274] width 143 height 28
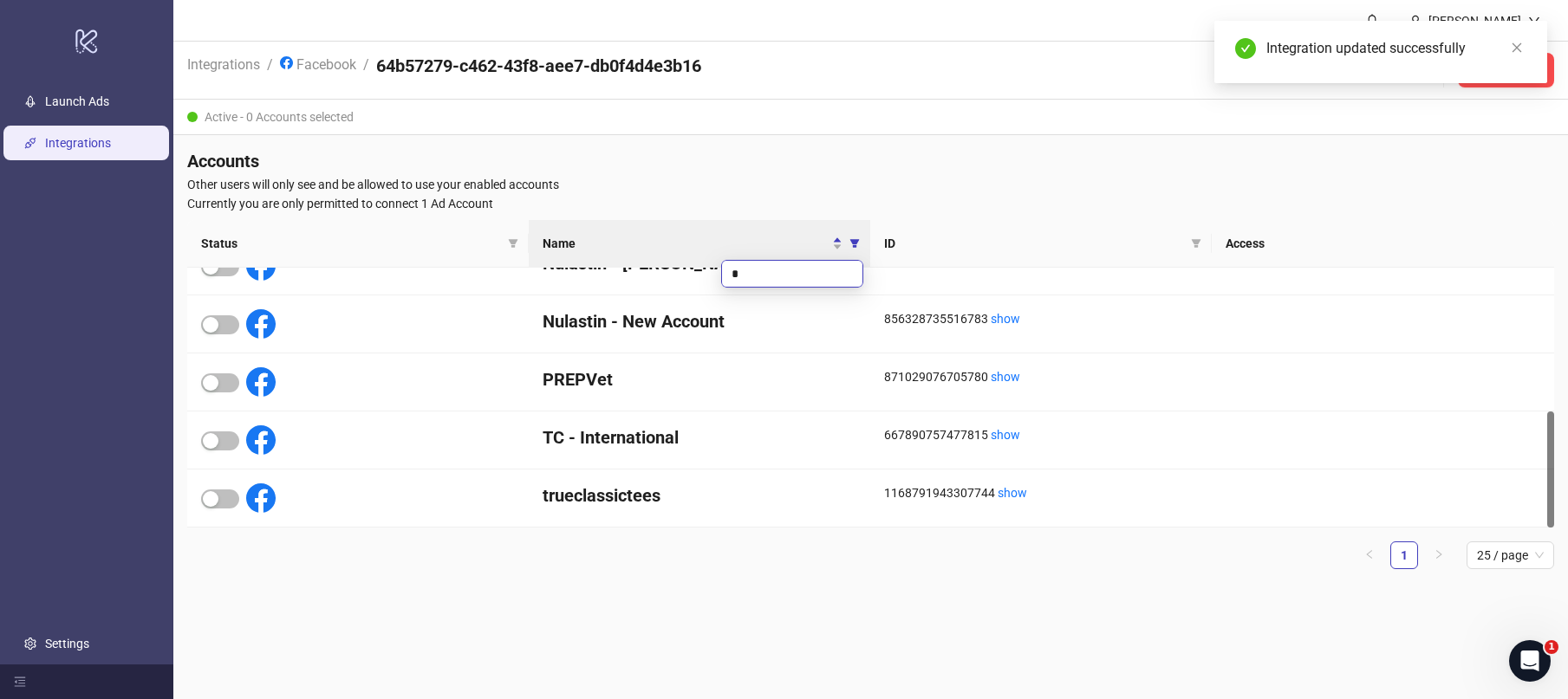
scroll to position [0, 0]
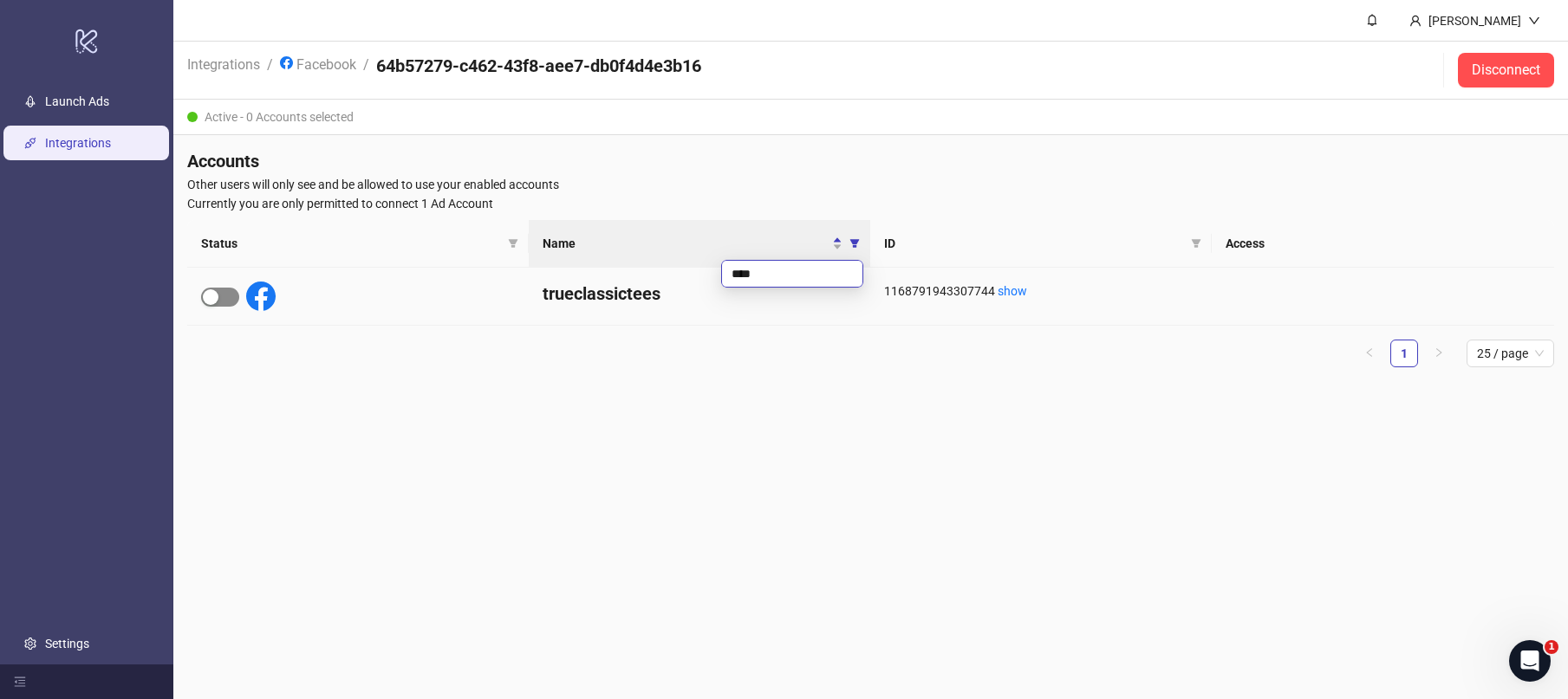
type input "****"
click at [232, 301] on span "button" at bounding box center [220, 297] width 38 height 19
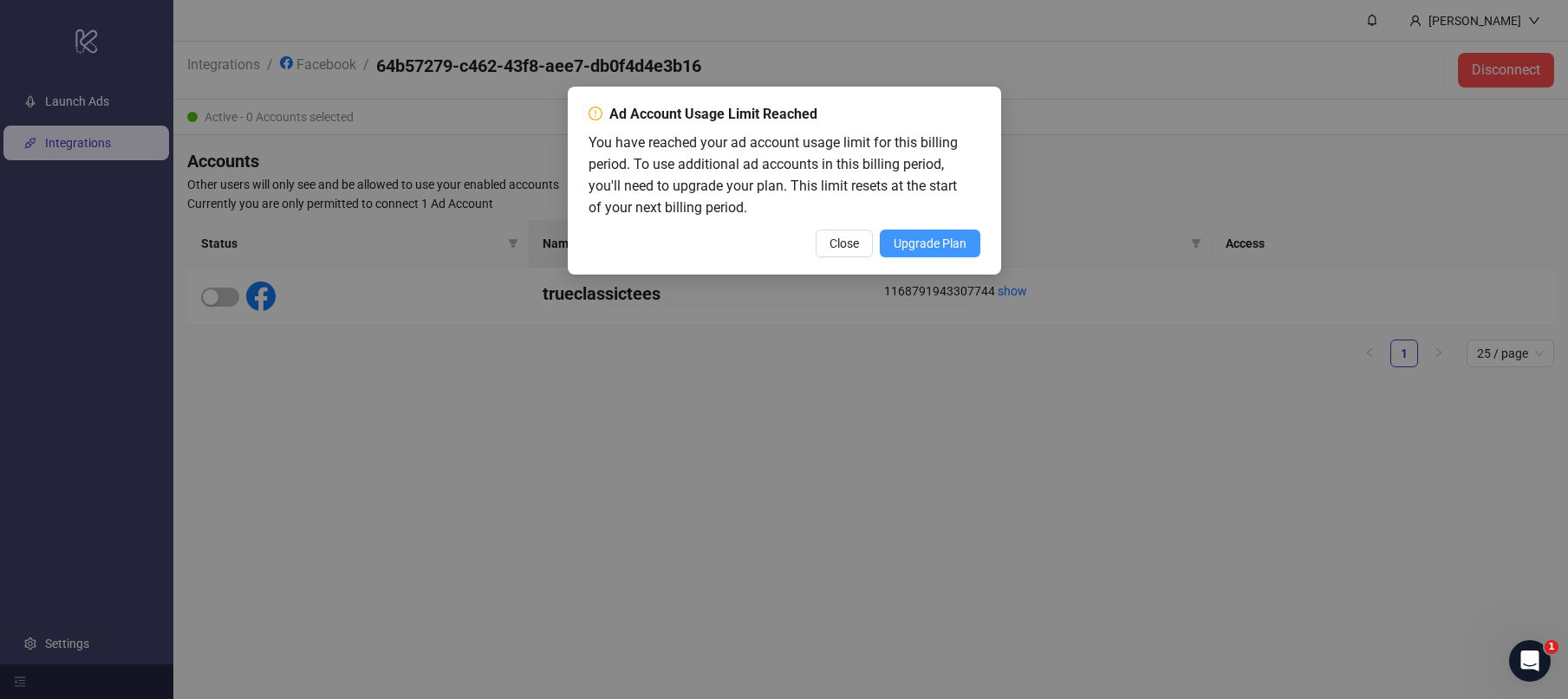
click at [894, 243] on span "Upgrade Plan" at bounding box center [930, 243] width 73 height 14
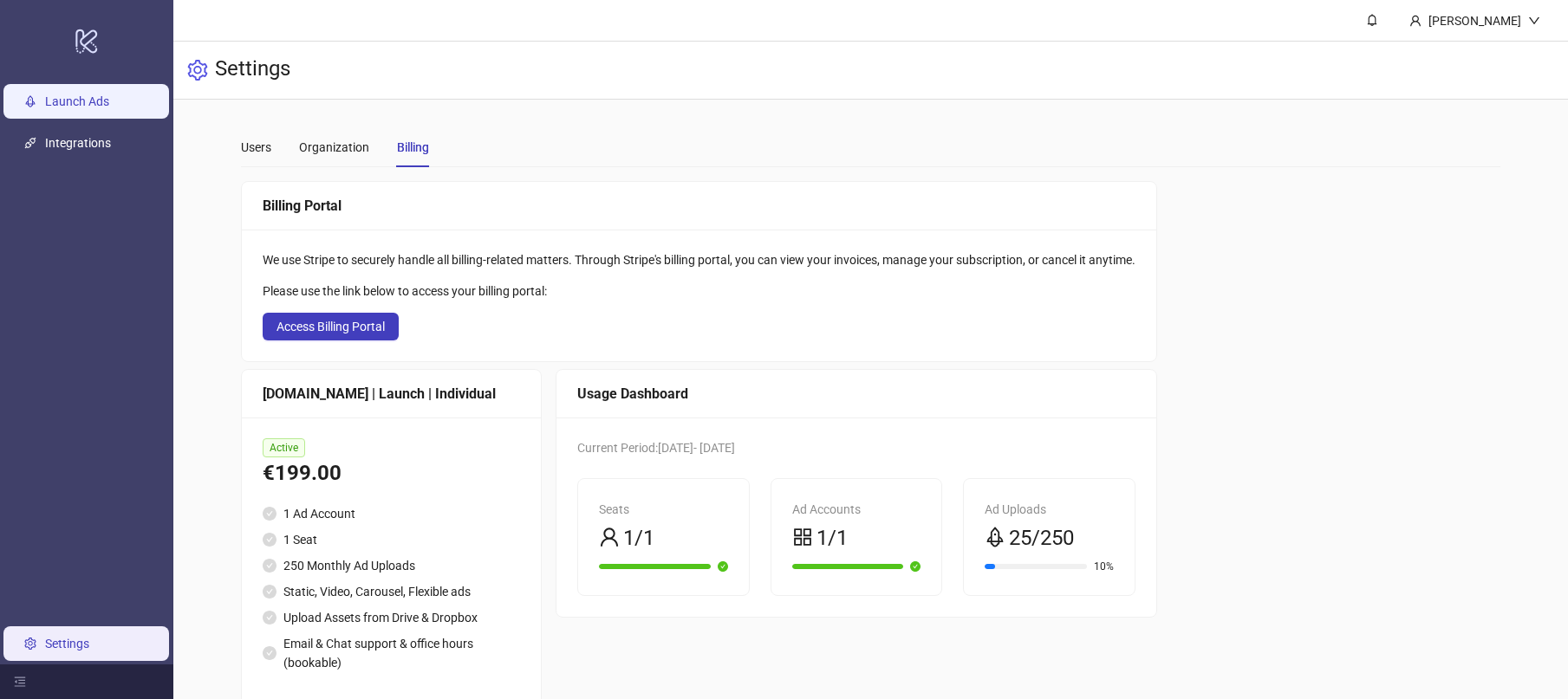
click at [105, 103] on link "Launch Ads" at bounding box center [76, 102] width 64 height 14
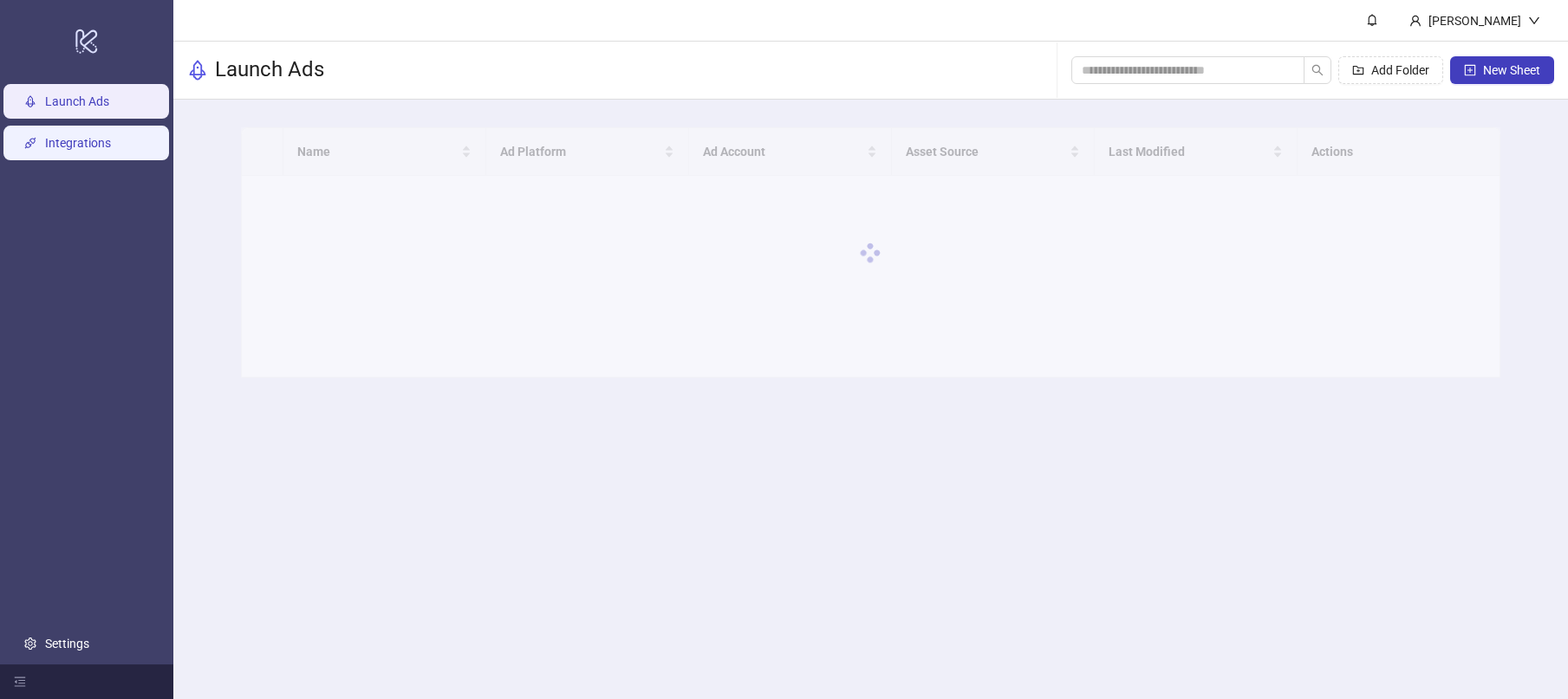
click at [111, 143] on link "Integrations" at bounding box center [77, 144] width 66 height 14
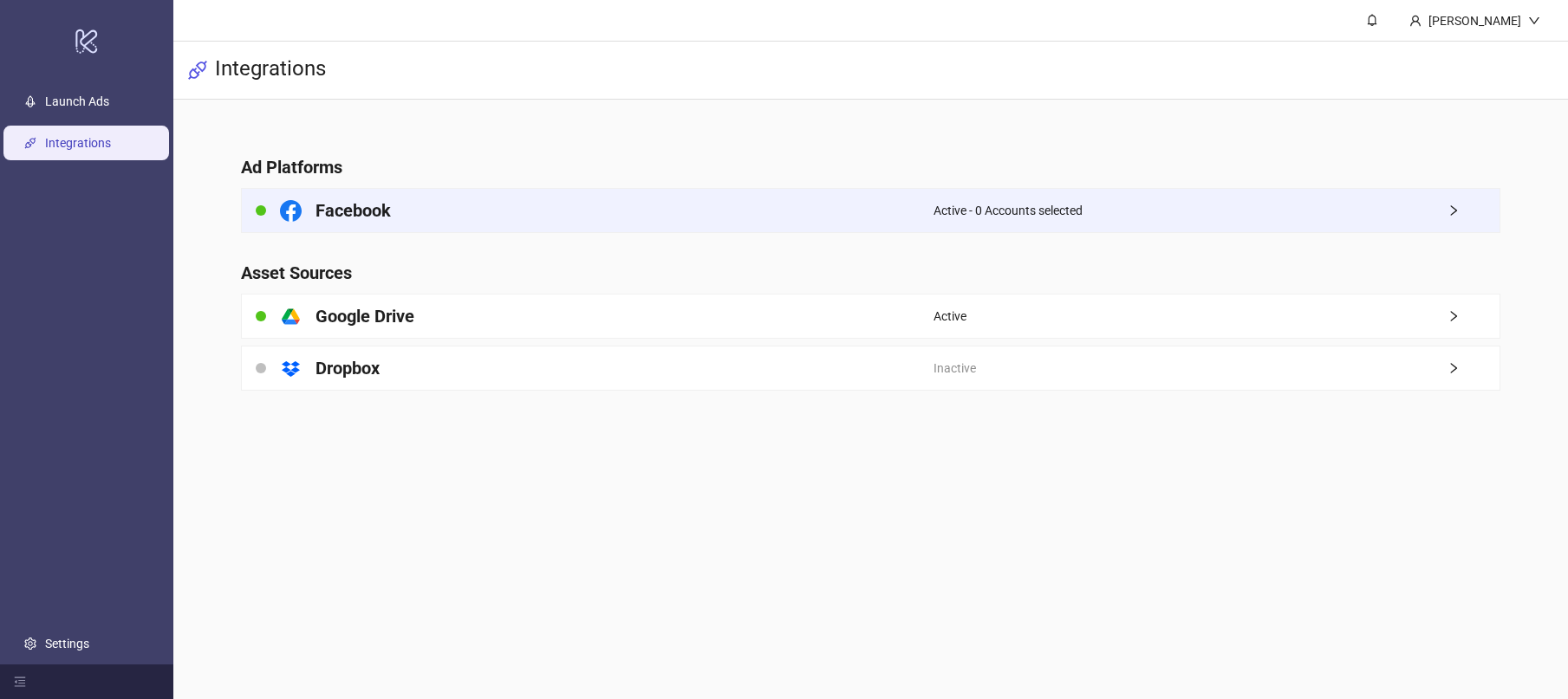
click at [667, 192] on div "Facebook" at bounding box center [587, 211] width 692 height 43
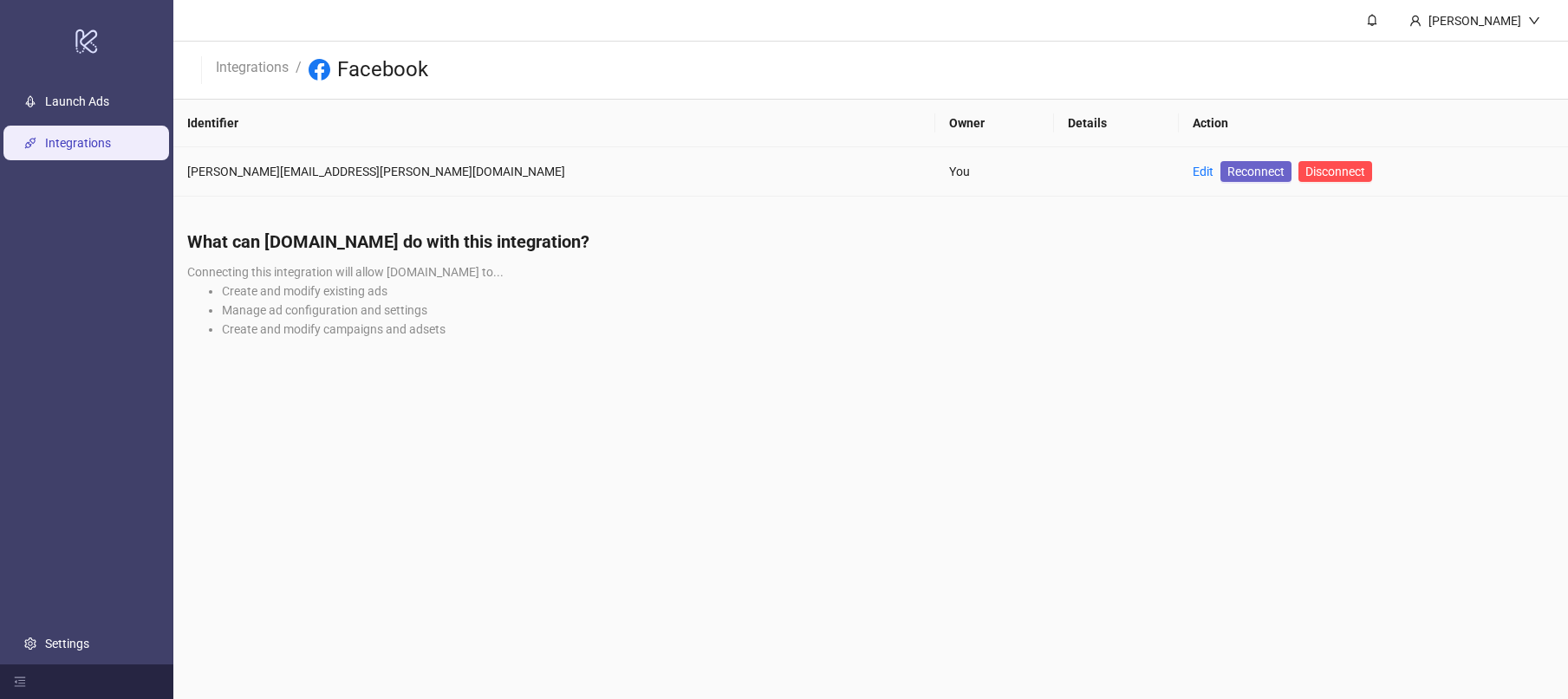
click at [1220, 180] on link "Reconnect" at bounding box center [1256, 171] width 71 height 21
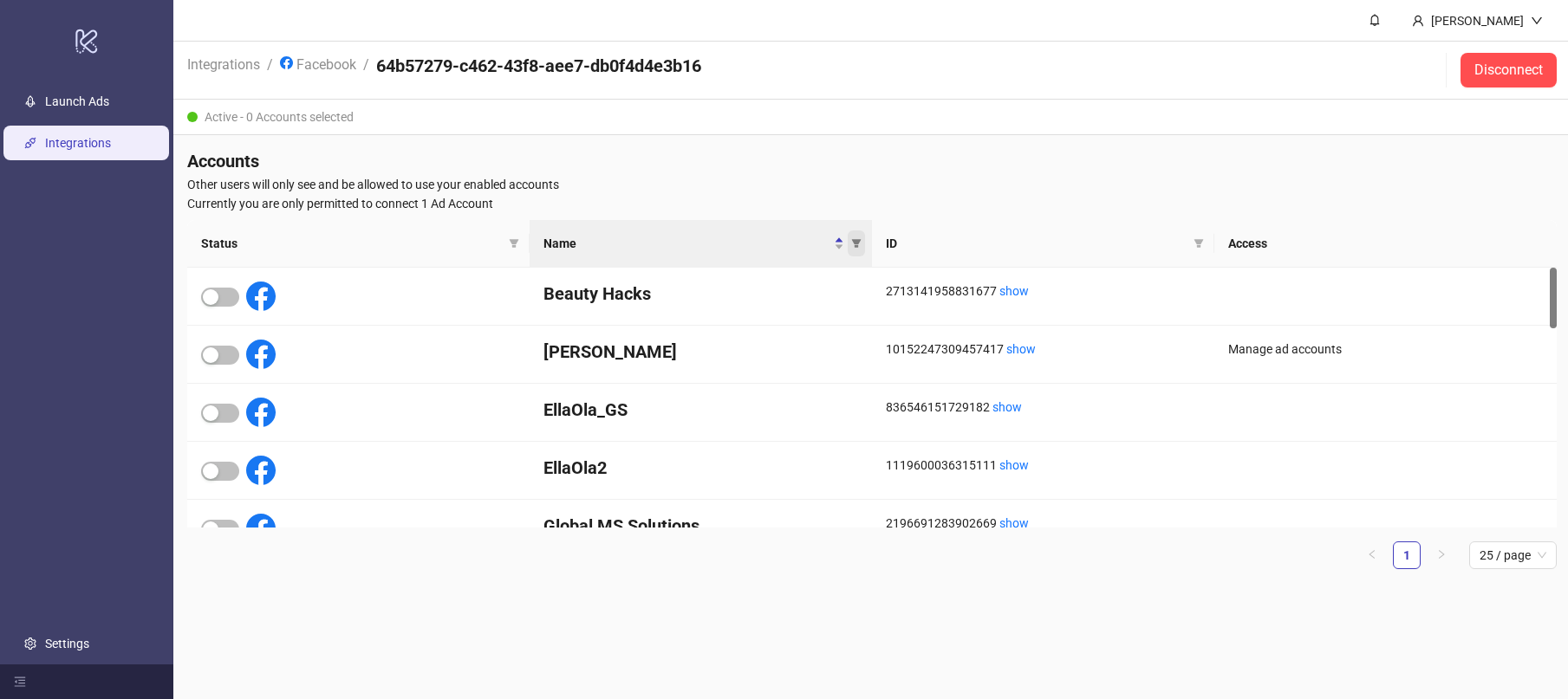
click at [853, 243] on icon "filter" at bounding box center [856, 243] width 10 height 10
click at [835, 265] on input "text" at bounding box center [794, 274] width 143 height 28
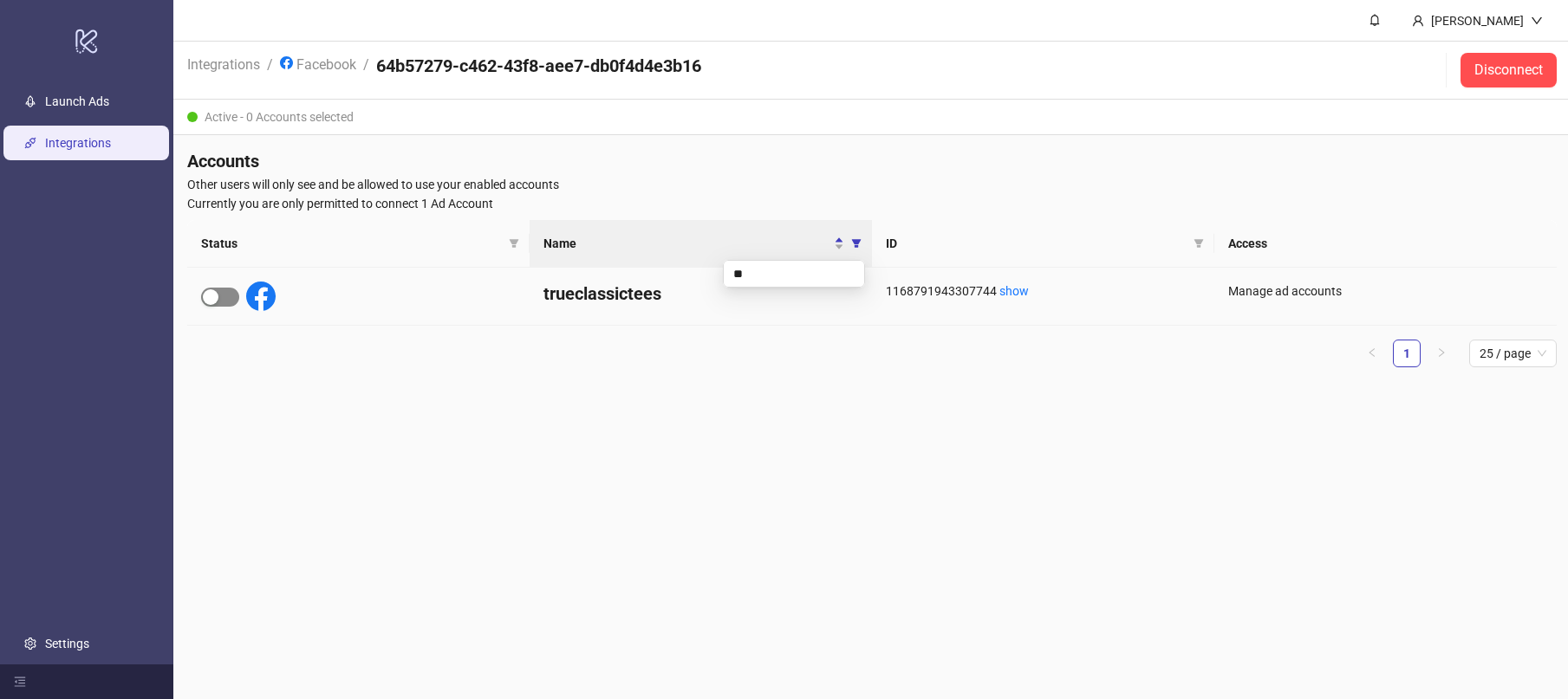
click at [215, 295] on div "button" at bounding box center [211, 297] width 16 height 16
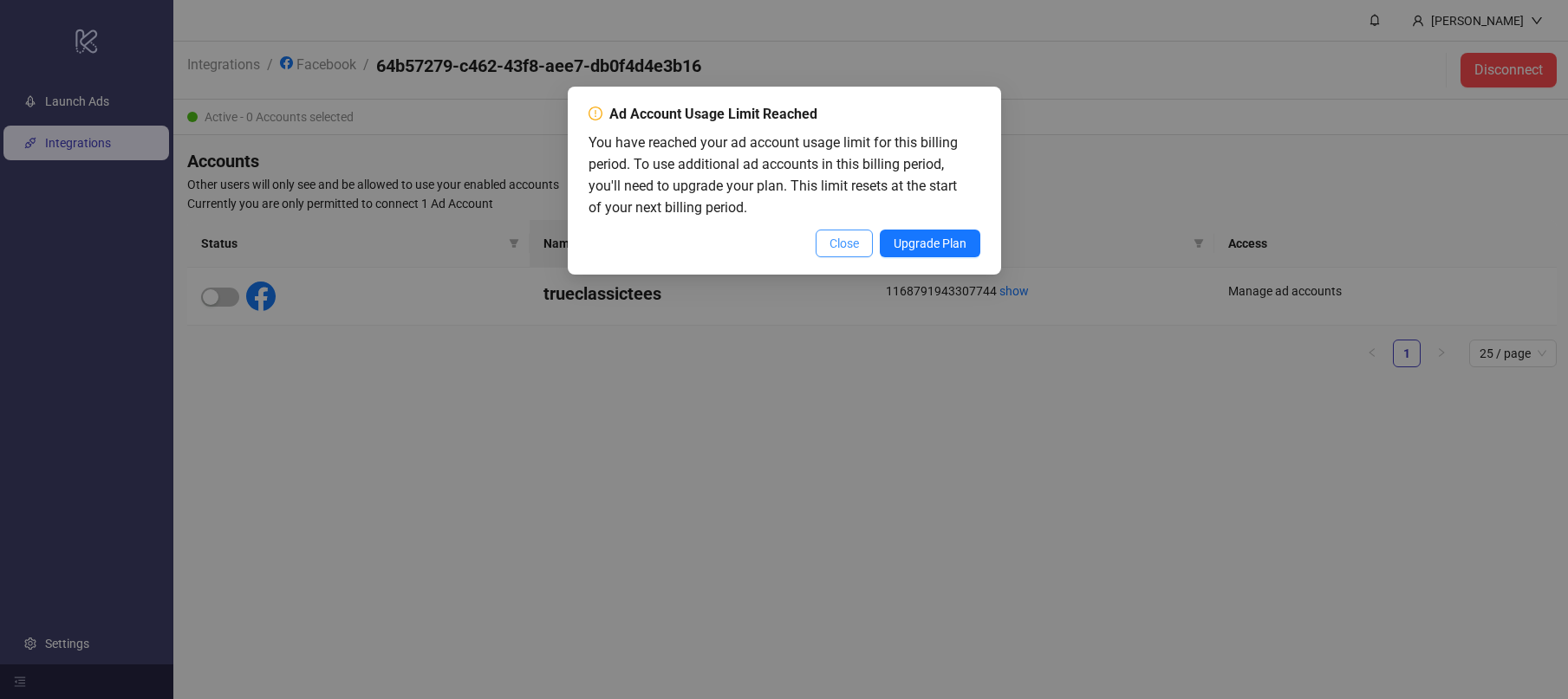
click at [846, 242] on span "Close" at bounding box center [845, 243] width 30 height 14
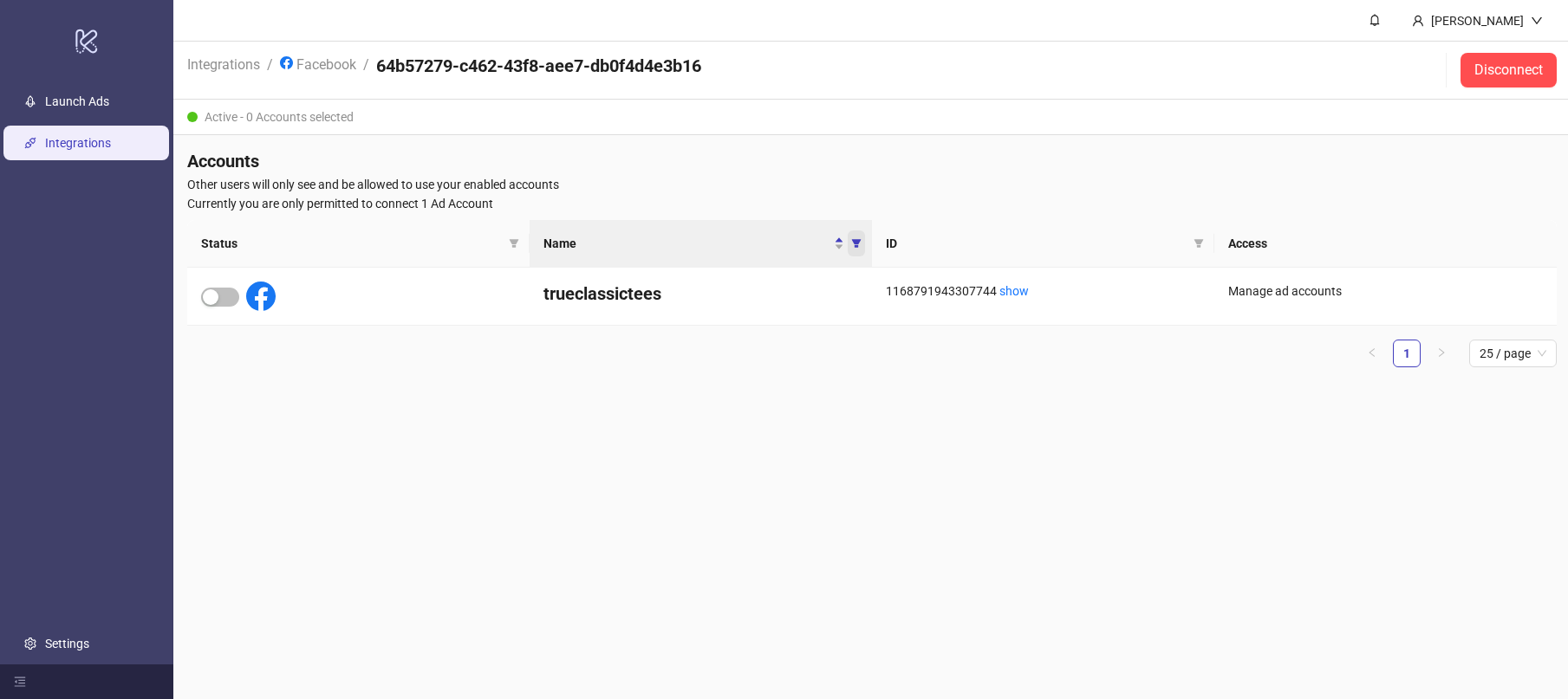
click at [856, 243] on icon "filter" at bounding box center [857, 243] width 9 height 8
click at [822, 281] on input "**" at bounding box center [794, 274] width 143 height 28
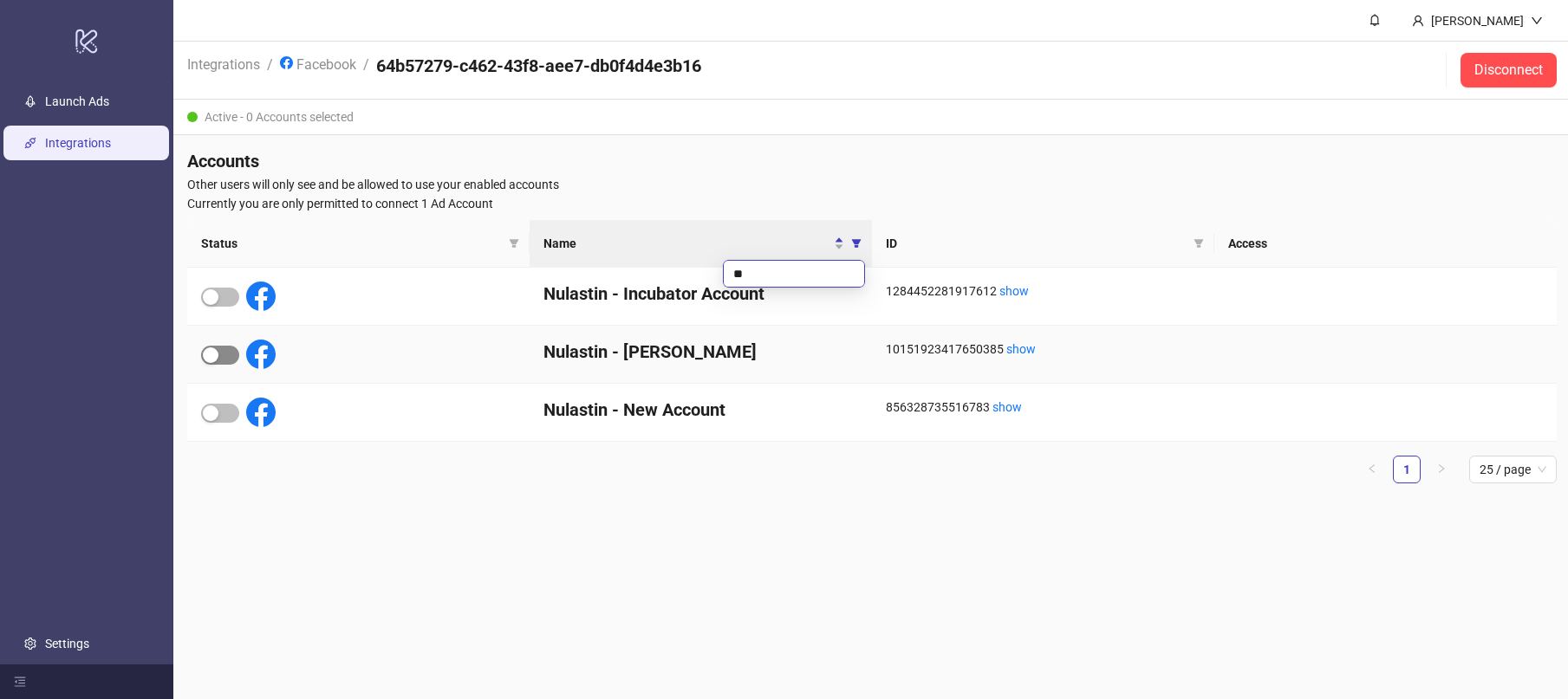
type input "**"
click at [231, 360] on span "button" at bounding box center [220, 355] width 38 height 19
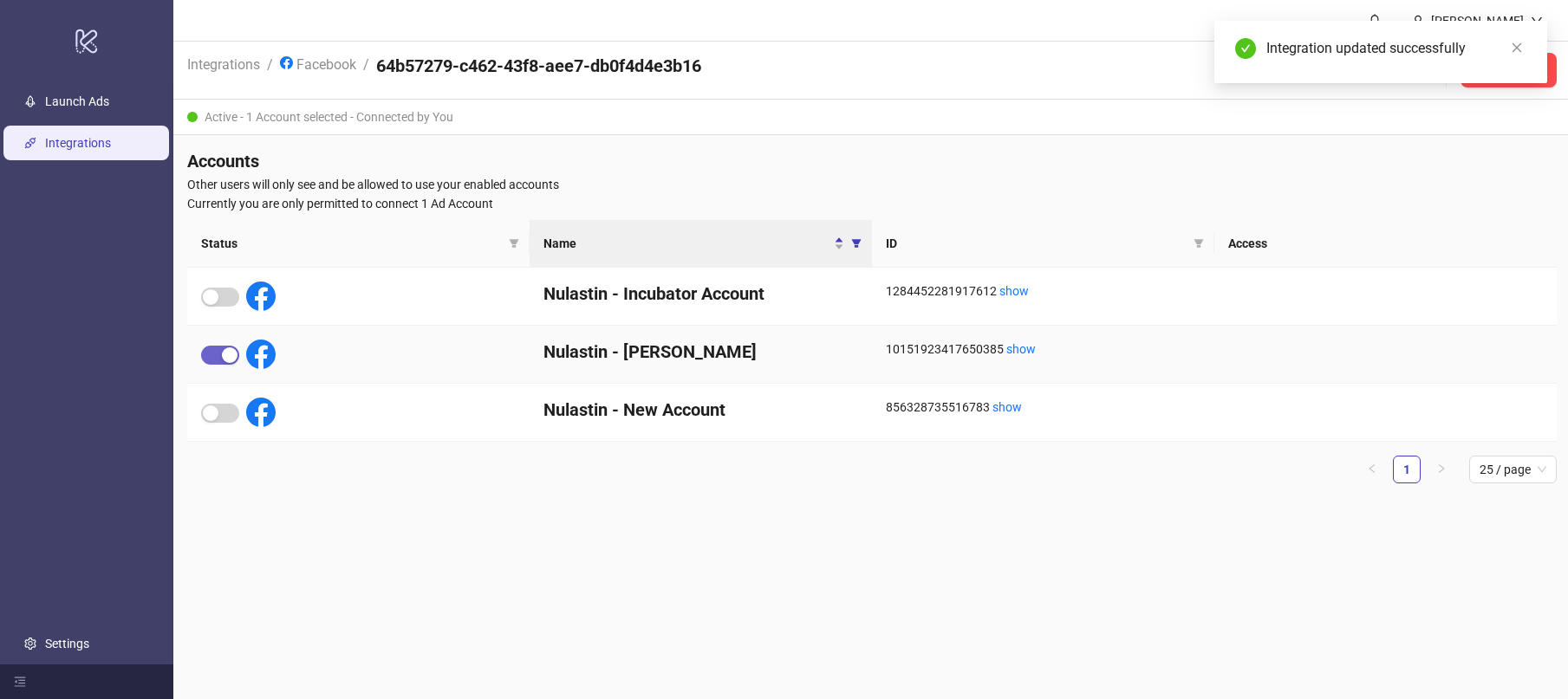
click at [224, 352] on div "button" at bounding box center [229, 355] width 16 height 16
click at [323, 63] on link "Facebook" at bounding box center [318, 63] width 83 height 19
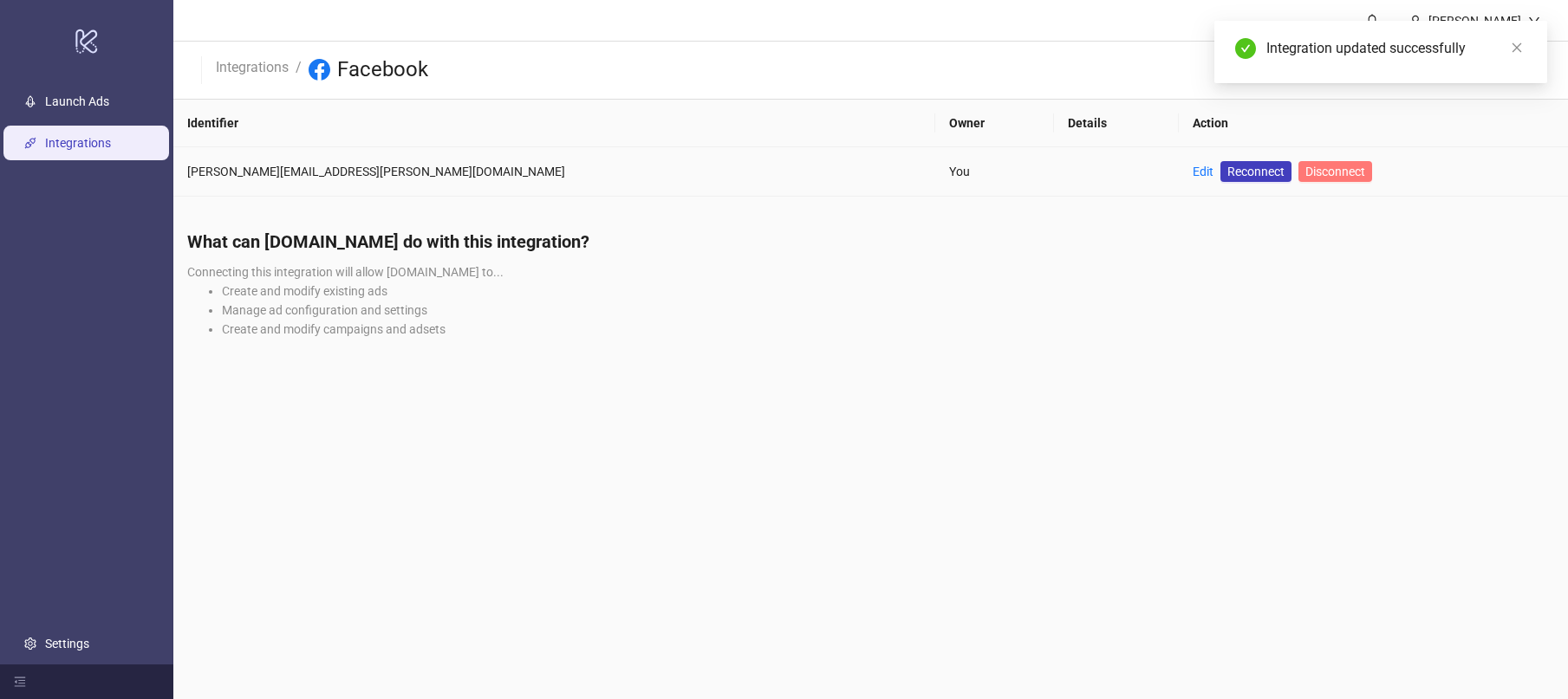
click at [1305, 173] on span "Disconnect" at bounding box center [1335, 171] width 60 height 14
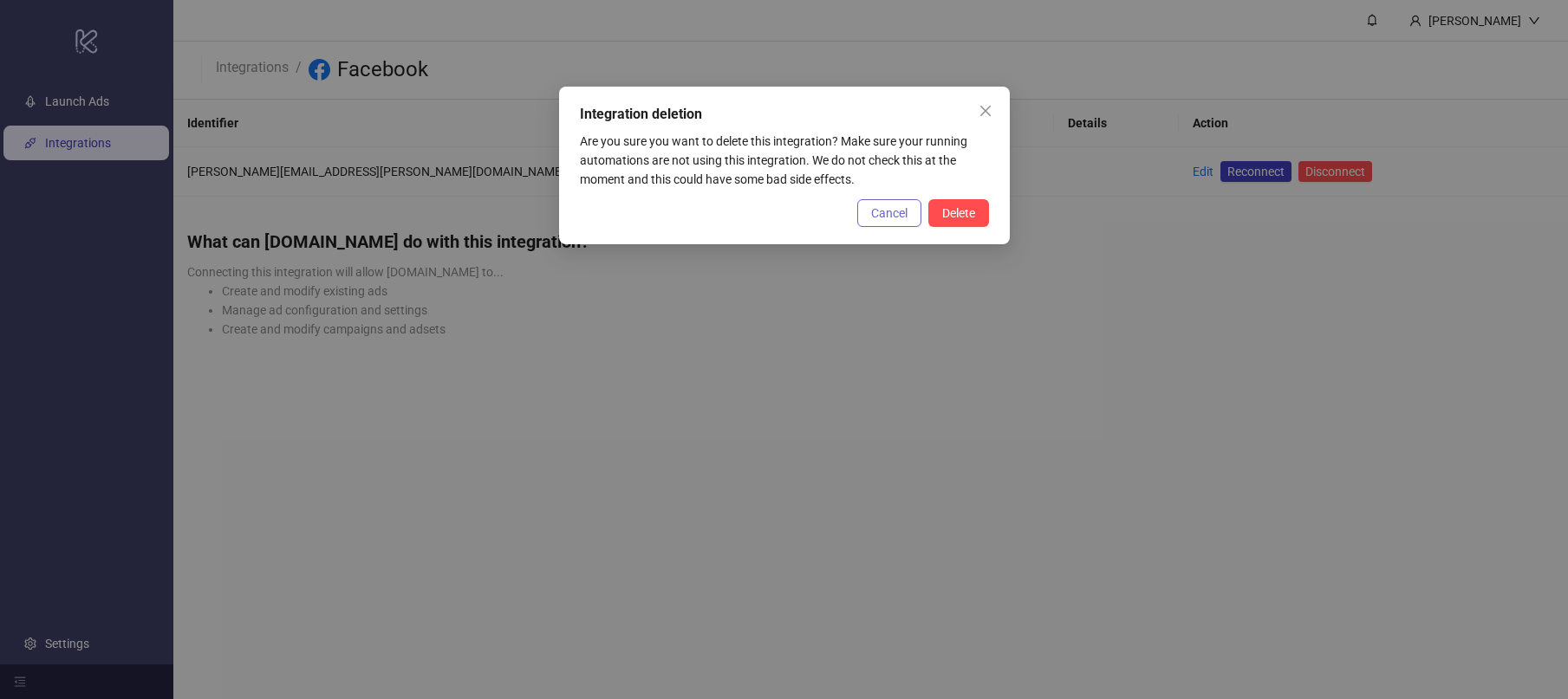
click at [882, 216] on span "Cancel" at bounding box center [889, 212] width 36 height 14
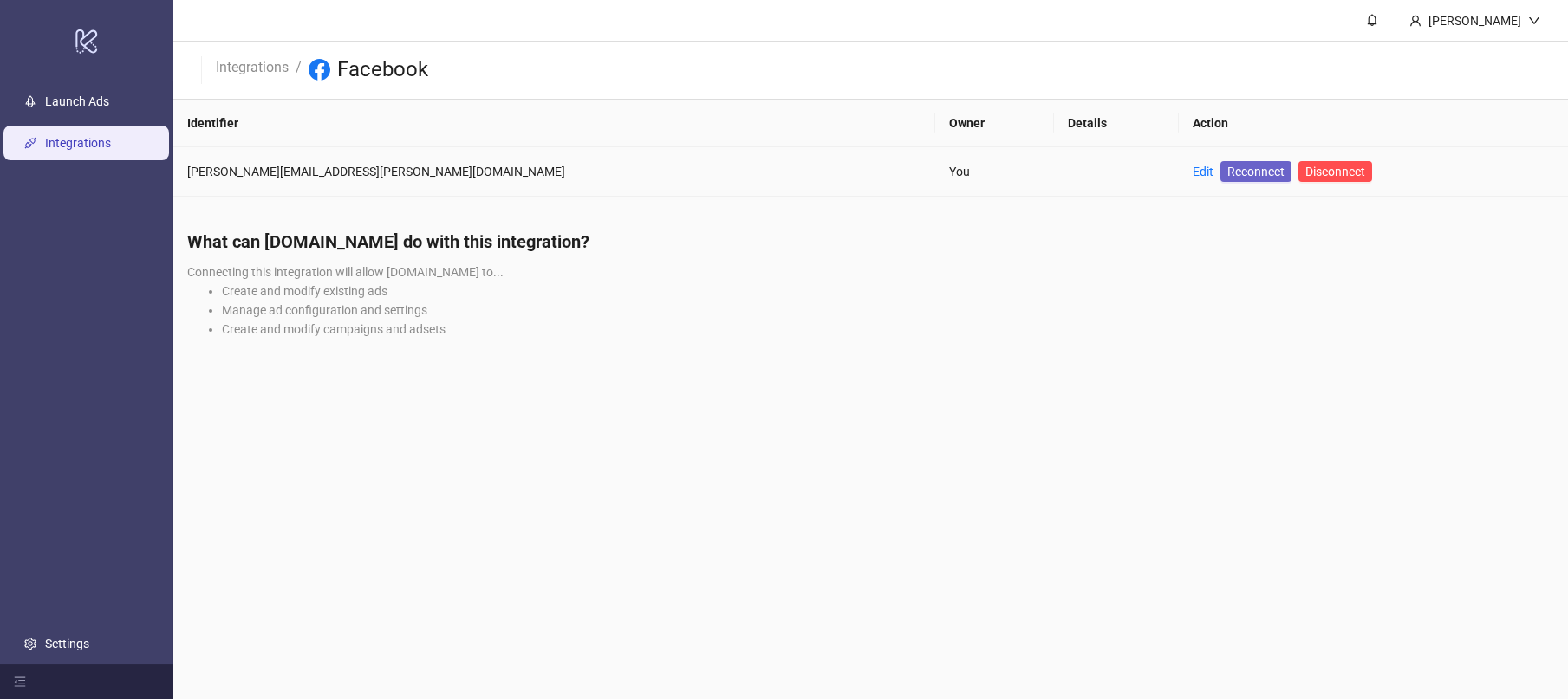
click at [1228, 172] on span "Reconnect" at bounding box center [1256, 171] width 57 height 19
